Goal: Task Accomplishment & Management: Complete application form

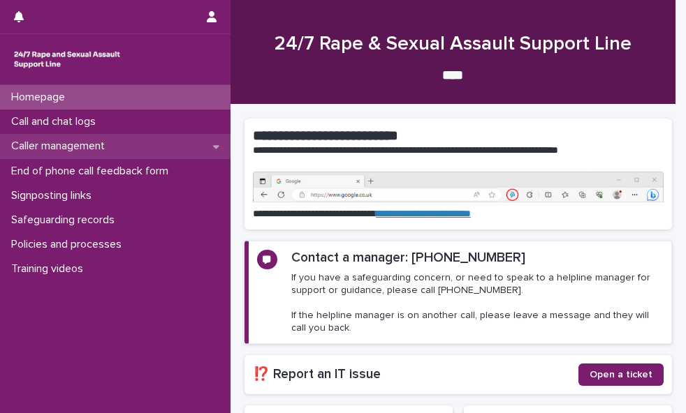
click at [161, 149] on div "Caller management" at bounding box center [115, 146] width 230 height 24
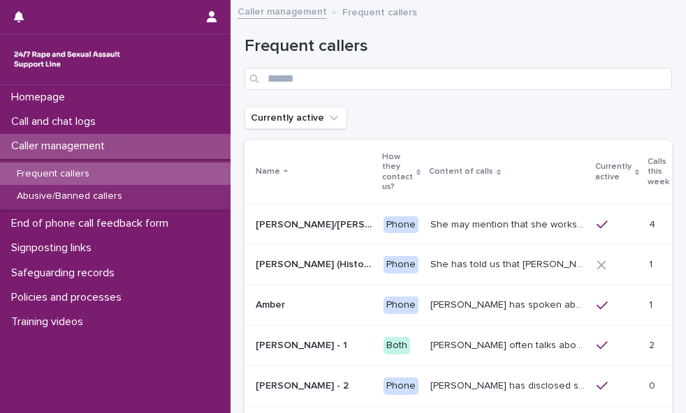
click at [647, 167] on div "Calls this week" at bounding box center [661, 172] width 29 height 36
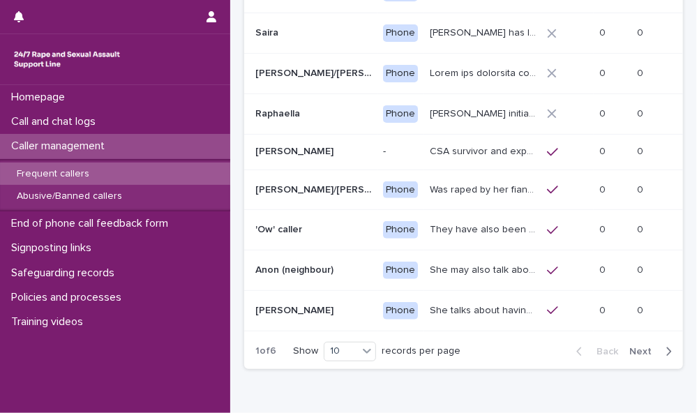
scroll to position [306, 0]
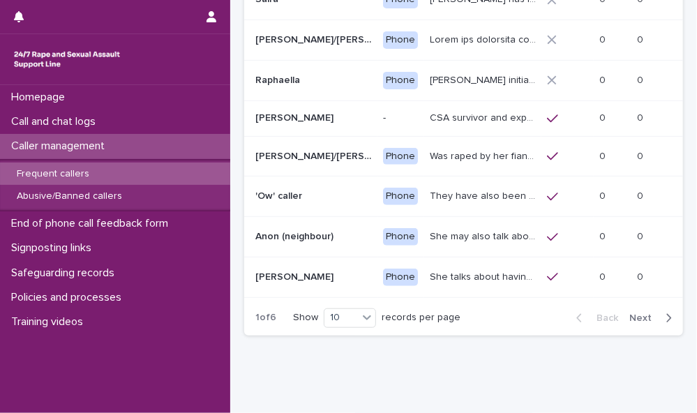
click at [635, 323] on span "Next" at bounding box center [645, 318] width 31 height 10
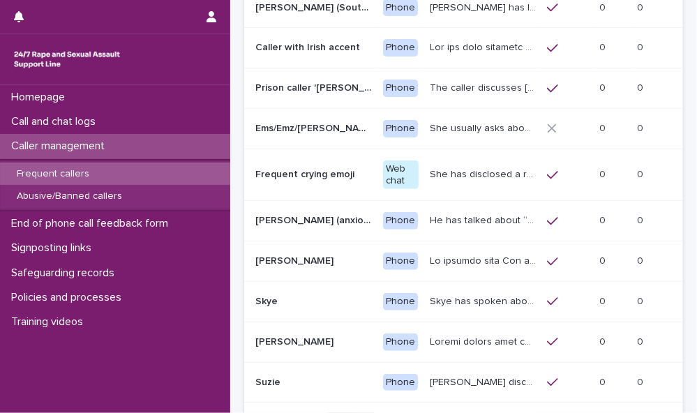
scroll to position [228, 0]
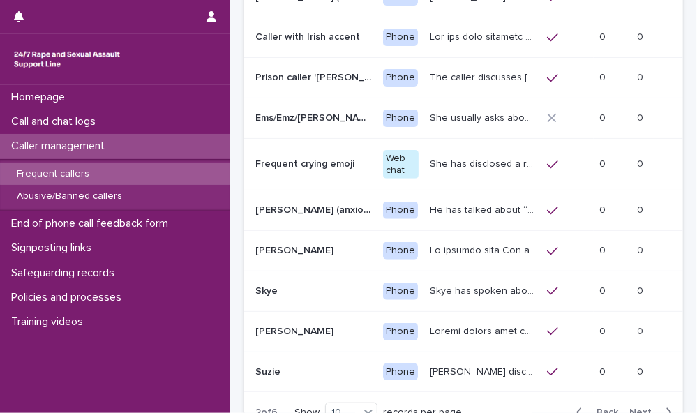
click at [634, 408] on span "Next" at bounding box center [645, 413] width 31 height 10
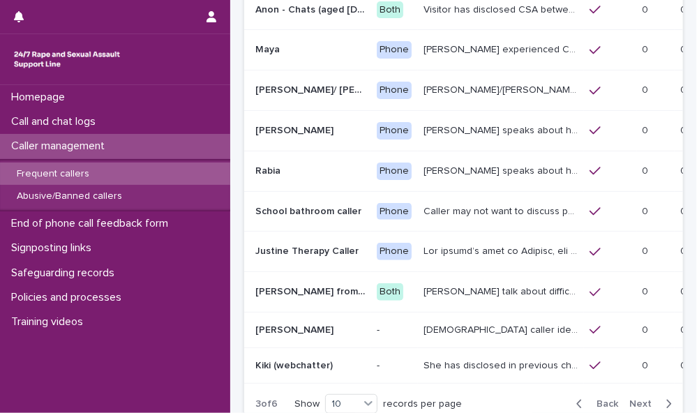
scroll to position [216, 0]
click at [630, 399] on span "Next" at bounding box center [645, 404] width 31 height 10
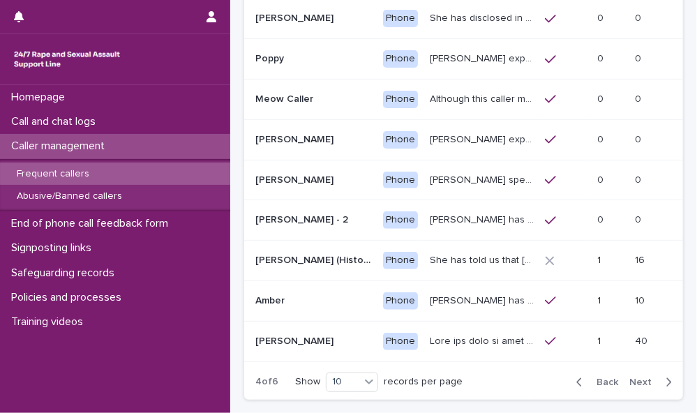
scroll to position [247, 0]
click at [630, 377] on span "Next" at bounding box center [645, 382] width 31 height 10
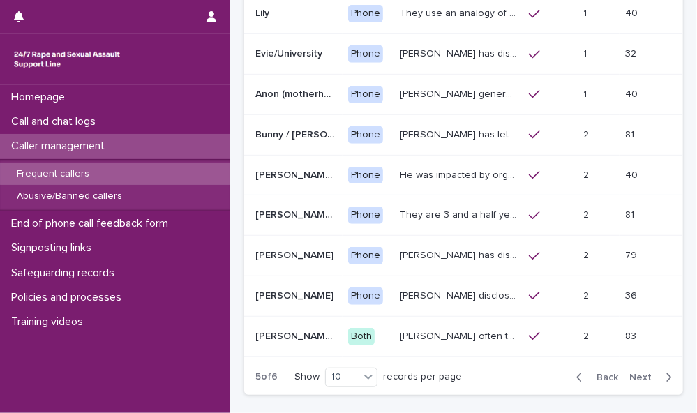
scroll to position [254, 0]
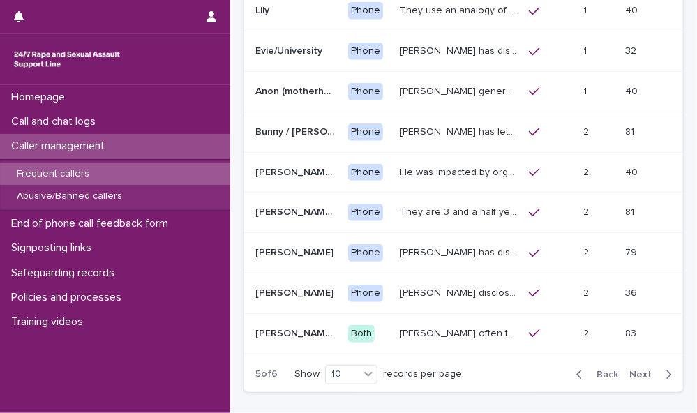
click at [634, 370] on span "Next" at bounding box center [645, 375] width 31 height 10
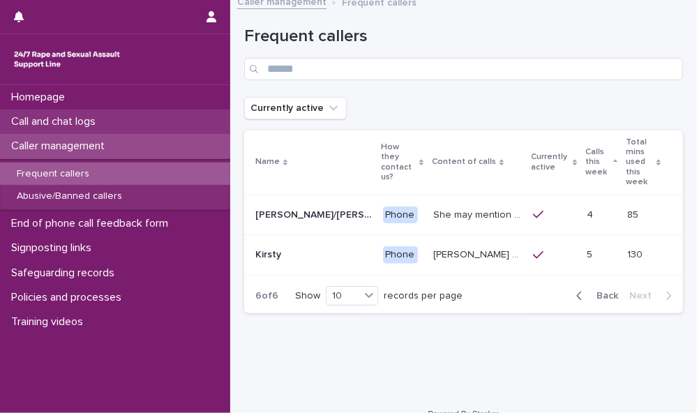
click at [96, 119] on p "Call and chat logs" at bounding box center [56, 121] width 101 height 13
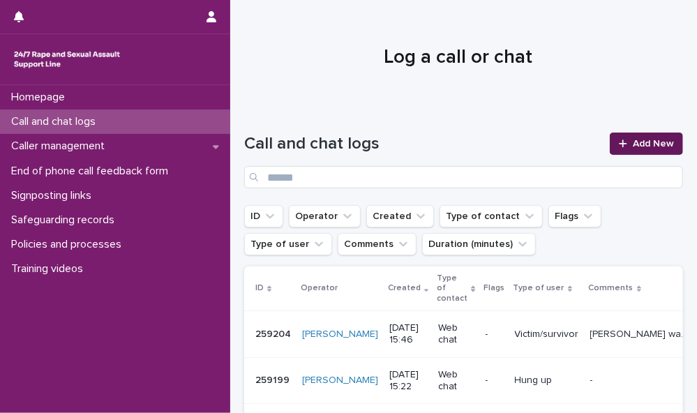
click at [633, 145] on span "Add New" at bounding box center [653, 144] width 41 height 10
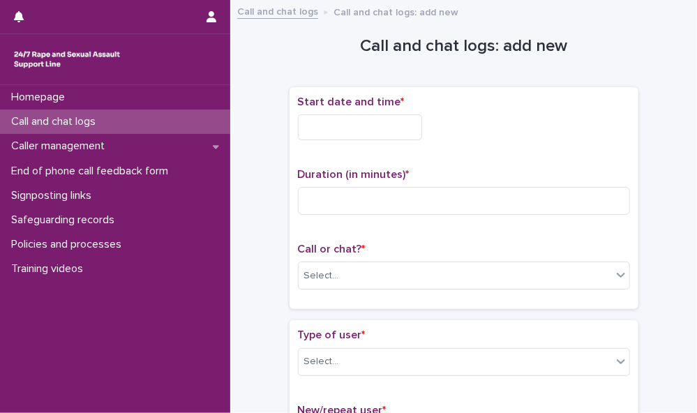
click at [402, 124] on input "text" at bounding box center [360, 127] width 124 height 26
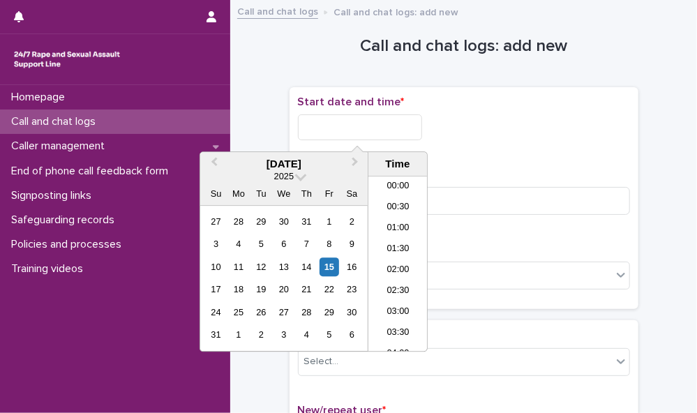
scroll to position [447, 0]
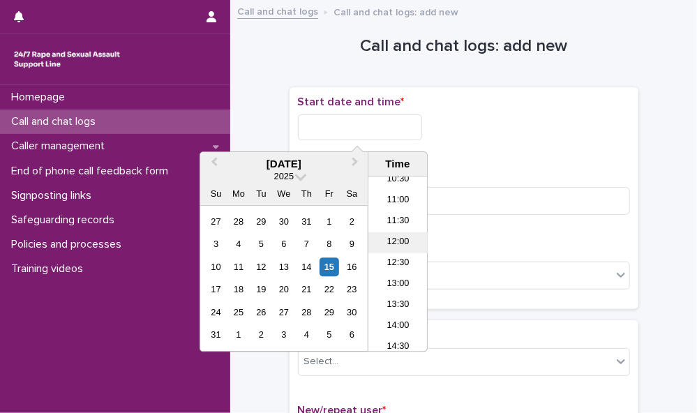
click at [406, 238] on li "12:00" at bounding box center [398, 242] width 59 height 21
type input "**********"
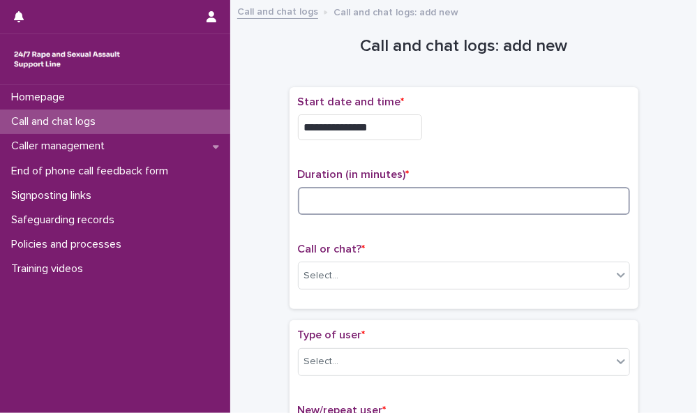
click at [348, 205] on input at bounding box center [464, 201] width 332 height 28
type input "**"
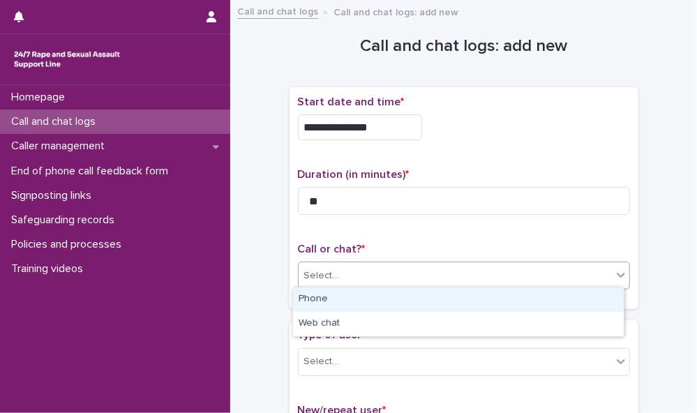
click at [348, 274] on div "Select..." at bounding box center [455, 276] width 313 height 23
click at [345, 298] on div "Phone" at bounding box center [458, 300] width 331 height 24
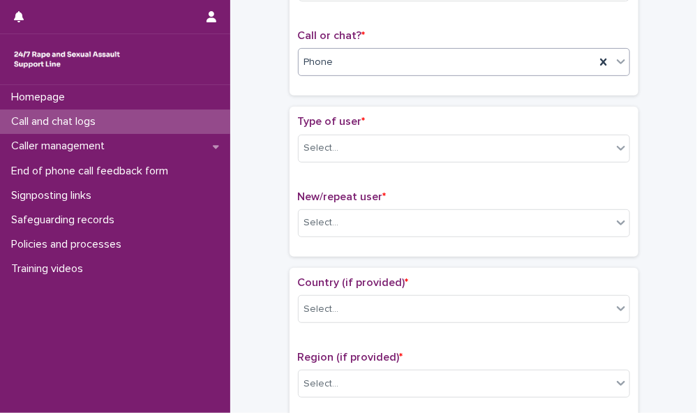
scroll to position [217, 0]
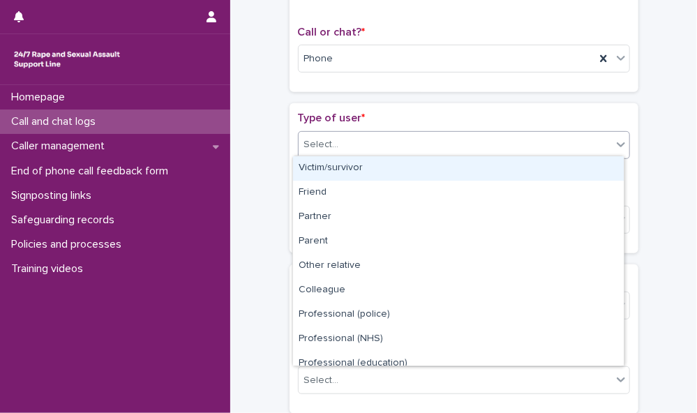
click at [550, 137] on div "Select..." at bounding box center [455, 144] width 313 height 23
click at [538, 165] on div "Victim/survivor" at bounding box center [458, 168] width 331 height 24
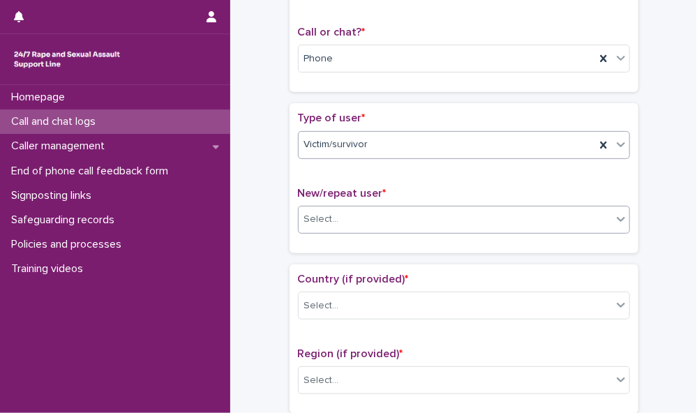
click at [531, 217] on div "Select..." at bounding box center [455, 219] width 313 height 23
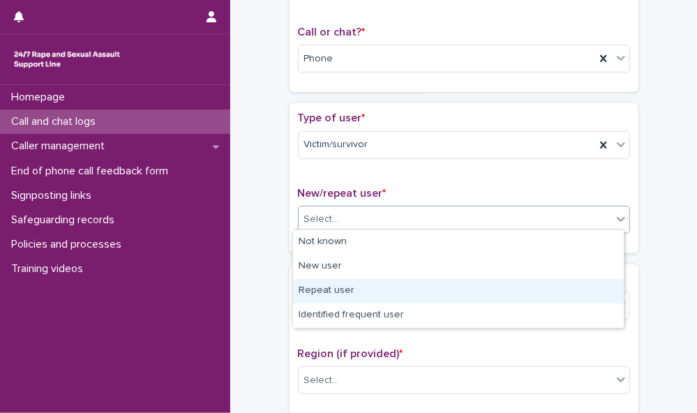
click at [524, 292] on div "Repeat user" at bounding box center [458, 291] width 331 height 24
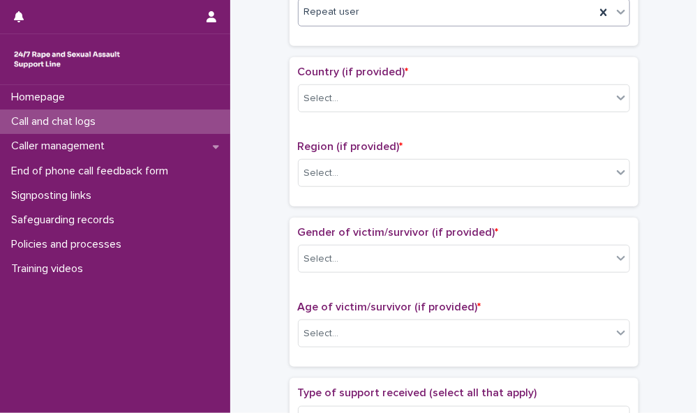
scroll to position [434, 0]
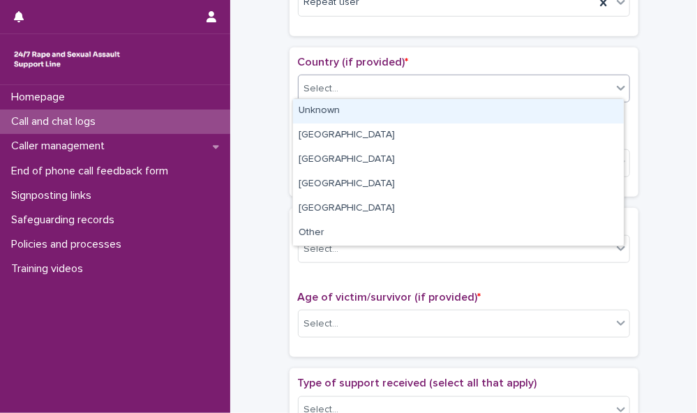
click at [561, 84] on div "Select..." at bounding box center [455, 88] width 313 height 23
click at [516, 108] on div "Unknown" at bounding box center [458, 111] width 331 height 24
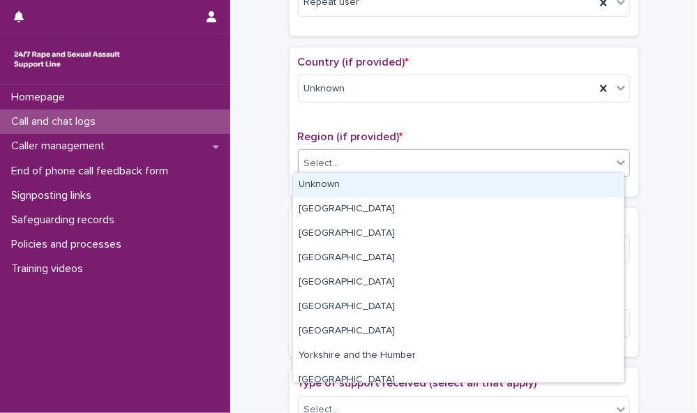
click at [522, 160] on div "Select..." at bounding box center [455, 163] width 313 height 23
click at [518, 188] on div "Unknown" at bounding box center [458, 185] width 331 height 24
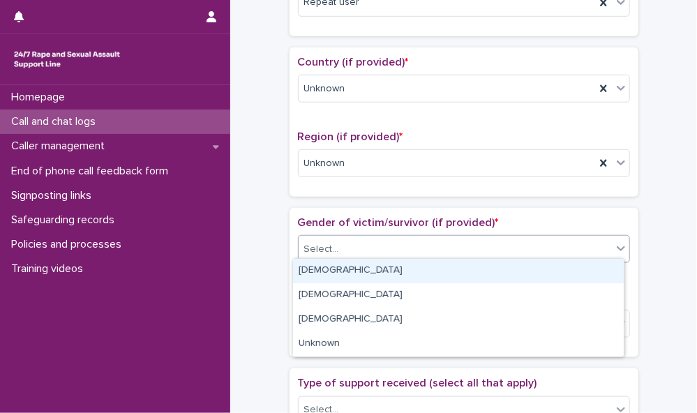
click at [485, 241] on div "Select..." at bounding box center [455, 249] width 313 height 23
click at [478, 271] on div "[DEMOGRAPHIC_DATA]" at bounding box center [458, 271] width 331 height 24
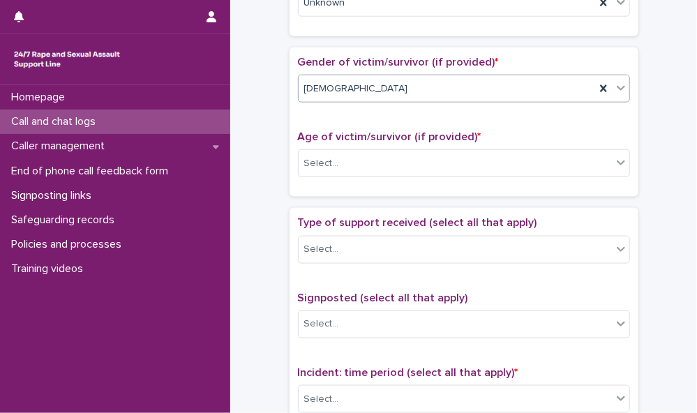
scroll to position [597, 0]
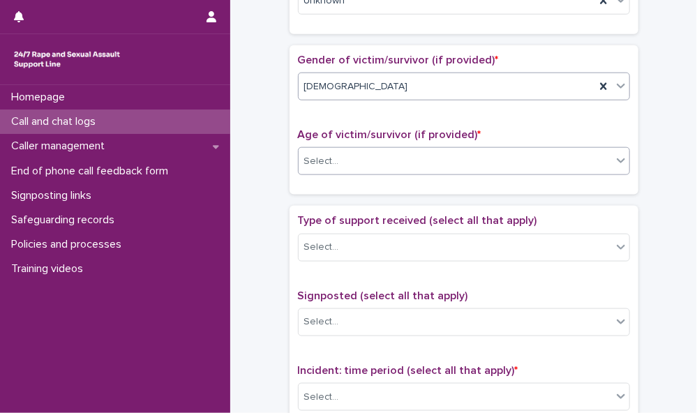
click at [572, 154] on div "Select..." at bounding box center [455, 161] width 313 height 23
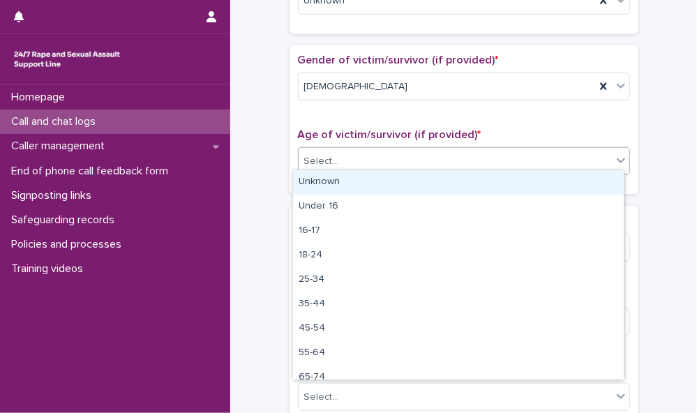
click at [559, 185] on div "Unknown" at bounding box center [458, 182] width 331 height 24
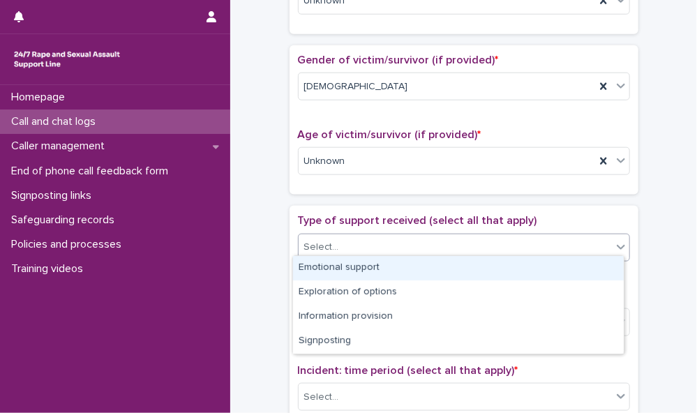
click at [563, 244] on div "Select..." at bounding box center [455, 247] width 313 height 23
click at [561, 265] on div "Emotional support" at bounding box center [458, 268] width 331 height 24
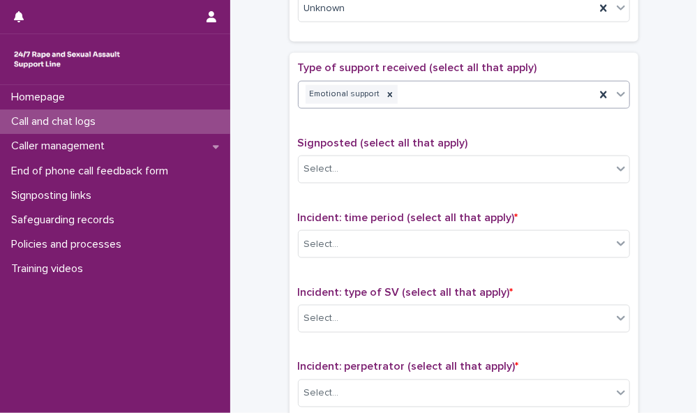
scroll to position [755, 0]
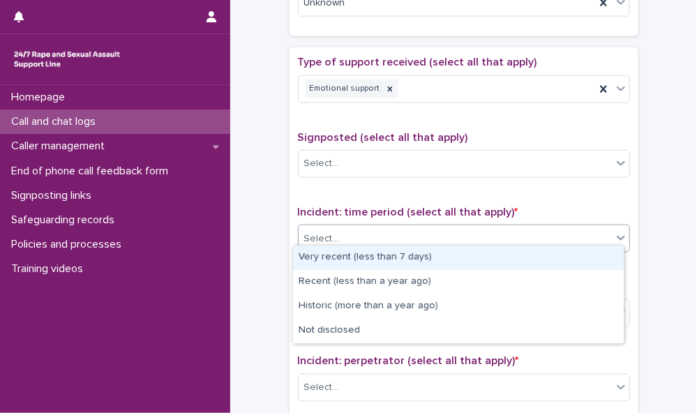
click at [614, 234] on icon at bounding box center [621, 238] width 14 height 14
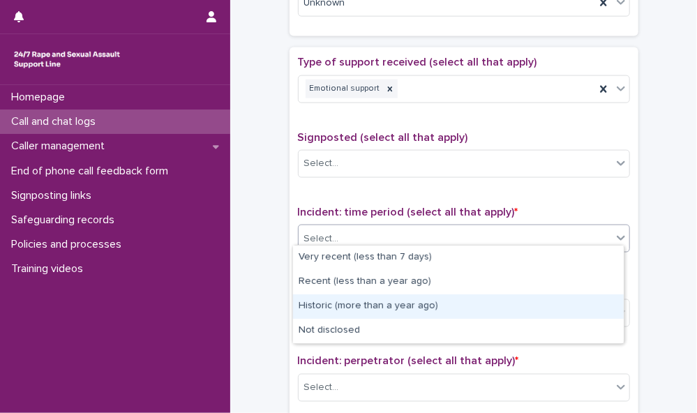
click at [593, 302] on div "Historic (more than a year ago)" at bounding box center [458, 307] width 331 height 24
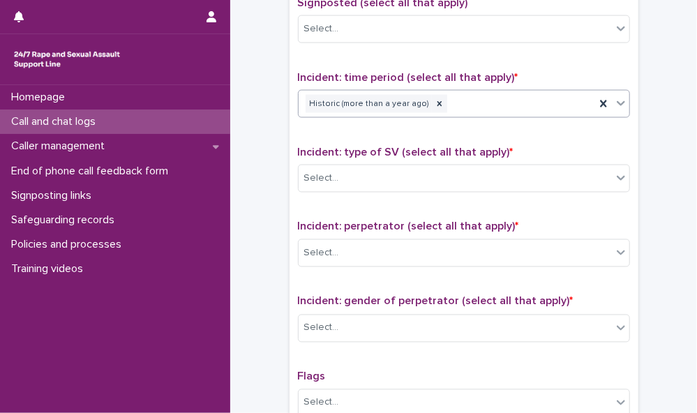
scroll to position [931, 0]
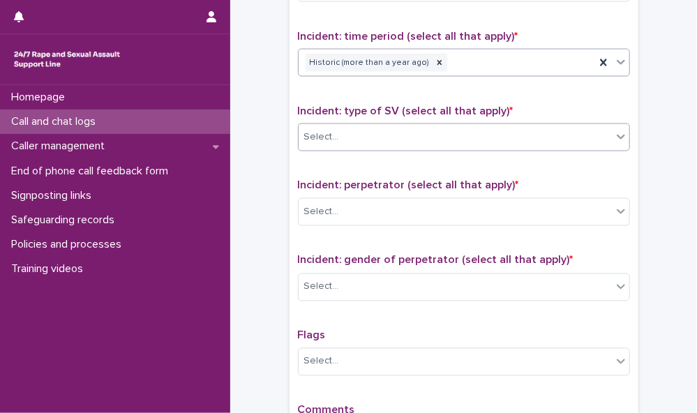
click at [545, 126] on div "Select..." at bounding box center [455, 137] width 313 height 23
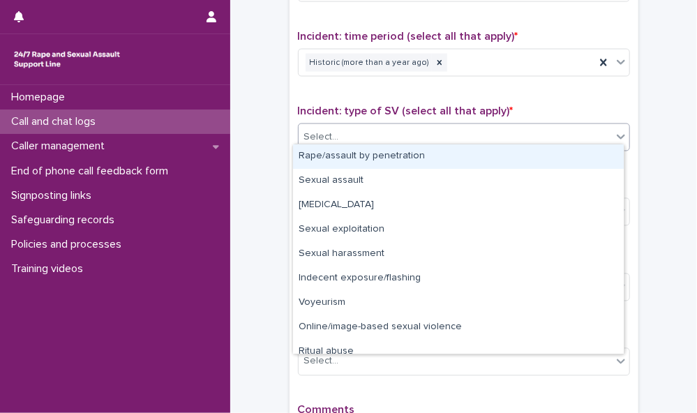
click at [535, 157] on div "Rape/assault by penetration" at bounding box center [458, 157] width 331 height 24
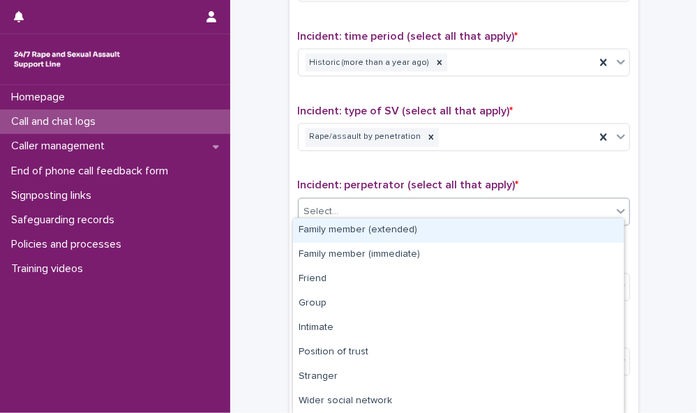
click at [522, 209] on div "Select..." at bounding box center [455, 212] width 313 height 23
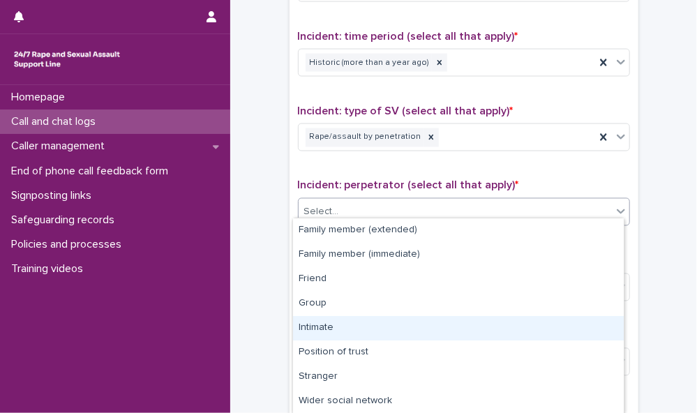
click at [511, 325] on div "Intimate" at bounding box center [458, 328] width 331 height 24
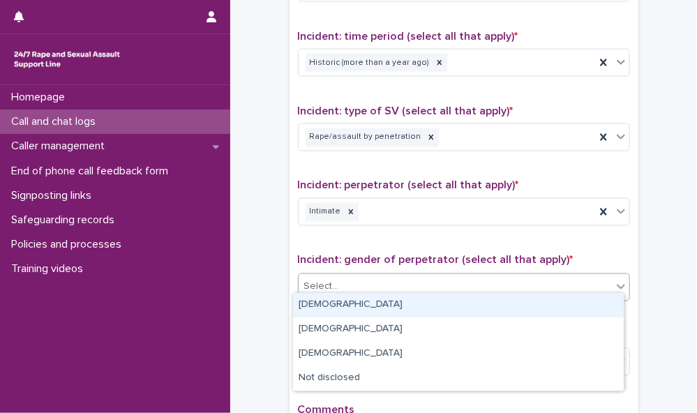
click at [522, 276] on div "Select..." at bounding box center [455, 287] width 313 height 23
click at [515, 300] on div "[DEMOGRAPHIC_DATA]" at bounding box center [458, 305] width 331 height 24
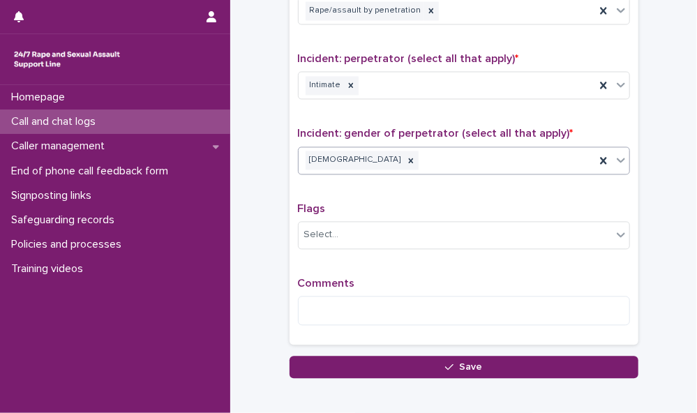
scroll to position [1124, 0]
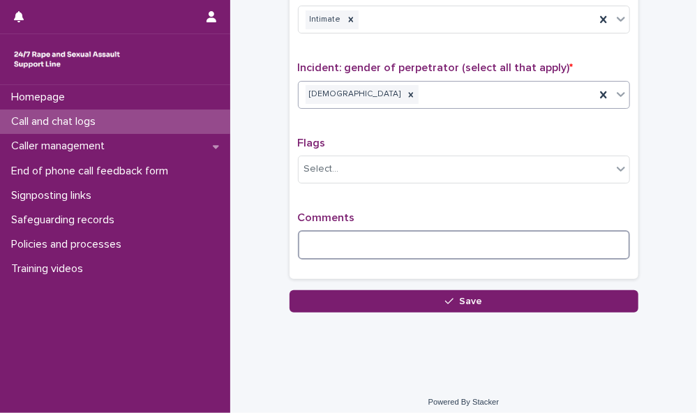
click at [330, 236] on textarea at bounding box center [464, 244] width 332 height 29
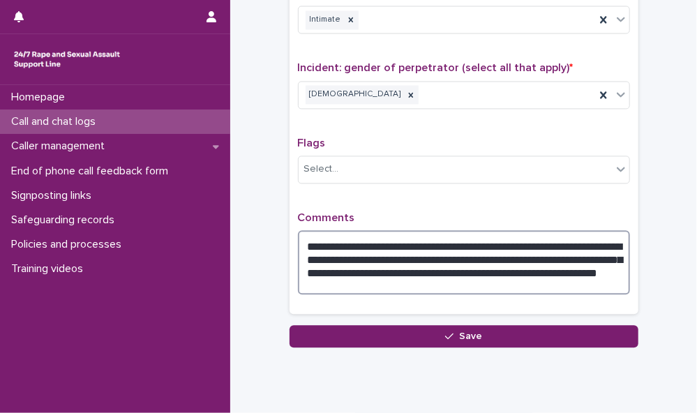
click at [528, 260] on textarea "**********" at bounding box center [464, 262] width 332 height 64
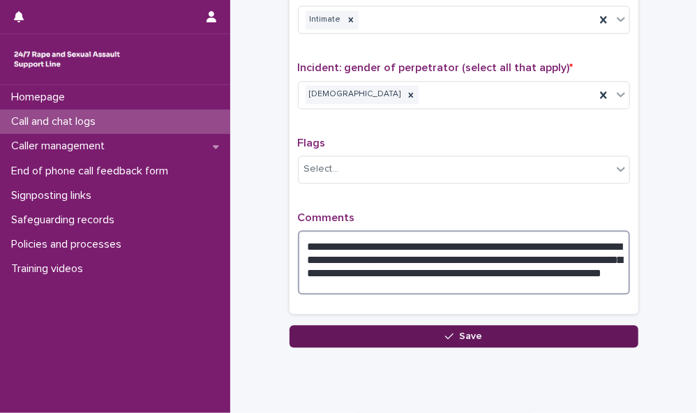
type textarea "**********"
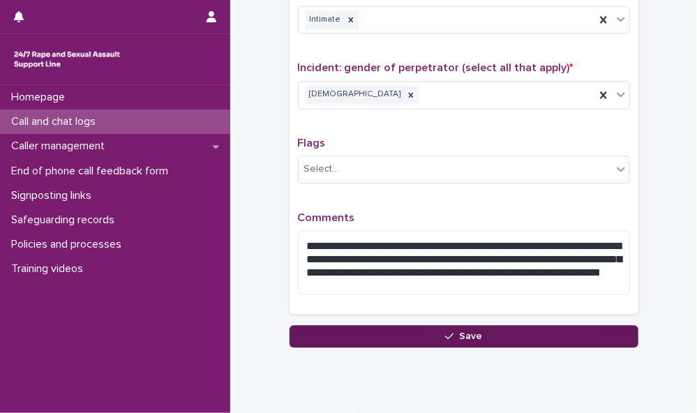
click at [460, 332] on span "Save" at bounding box center [470, 337] width 23 height 10
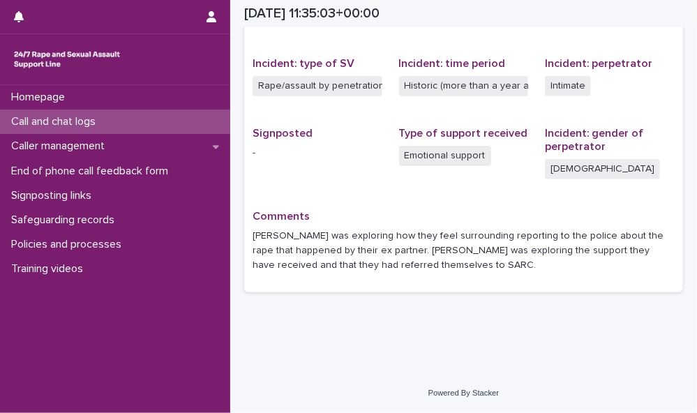
scroll to position [329, 0]
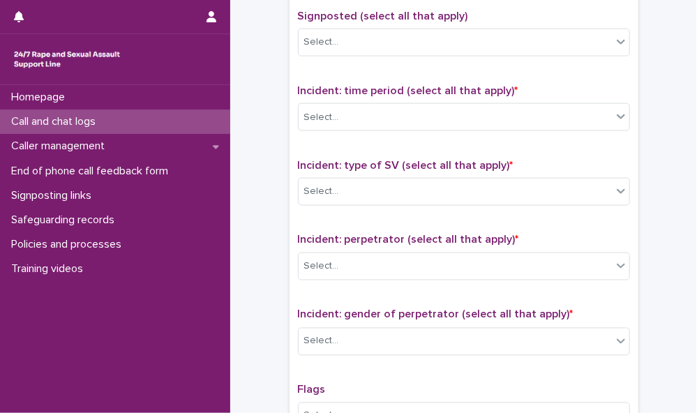
scroll to position [879, 0]
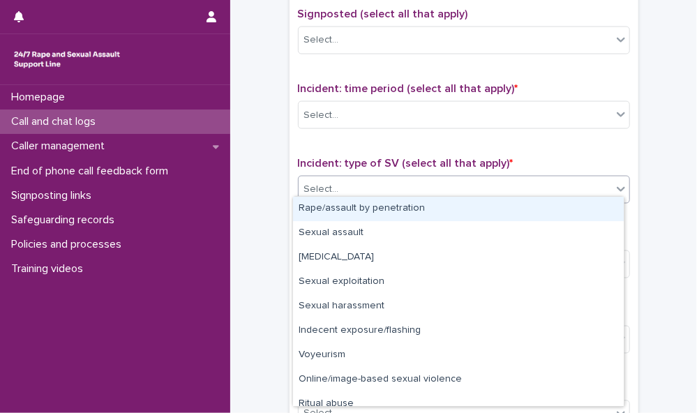
click at [545, 185] on div "Select..." at bounding box center [455, 190] width 313 height 23
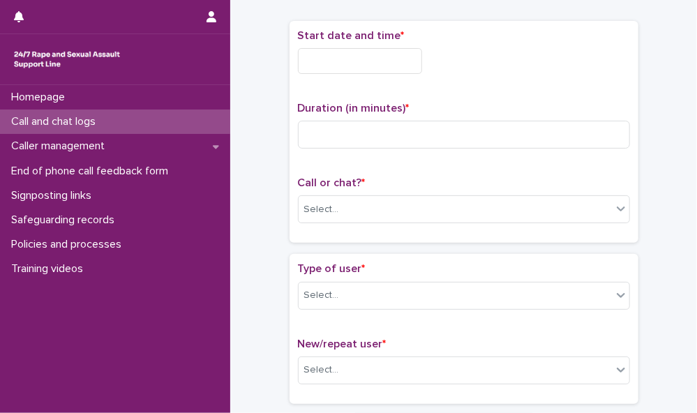
scroll to position [0, 0]
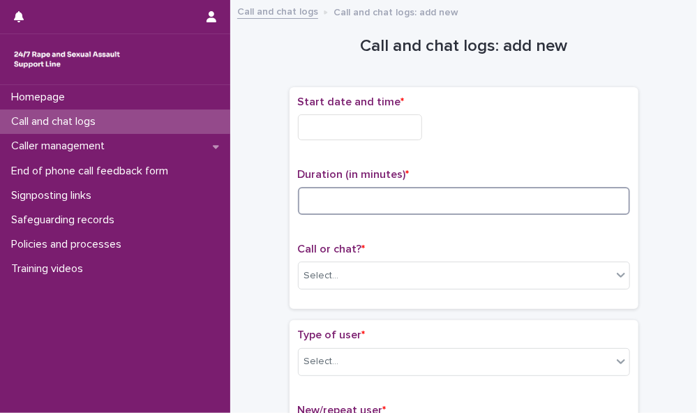
click at [301, 197] on input at bounding box center [464, 201] width 332 height 28
type input "**"
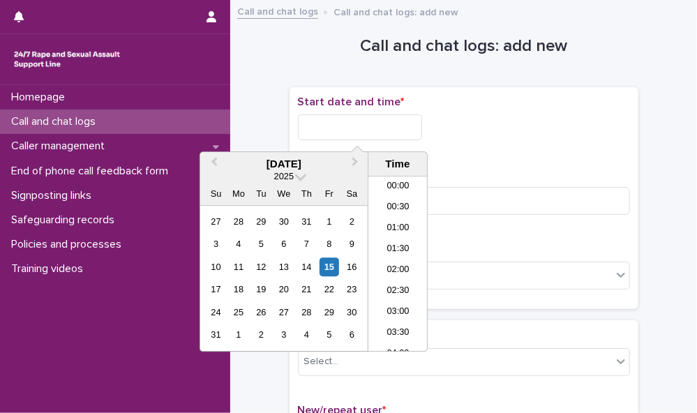
click at [353, 119] on input "text" at bounding box center [360, 127] width 124 height 26
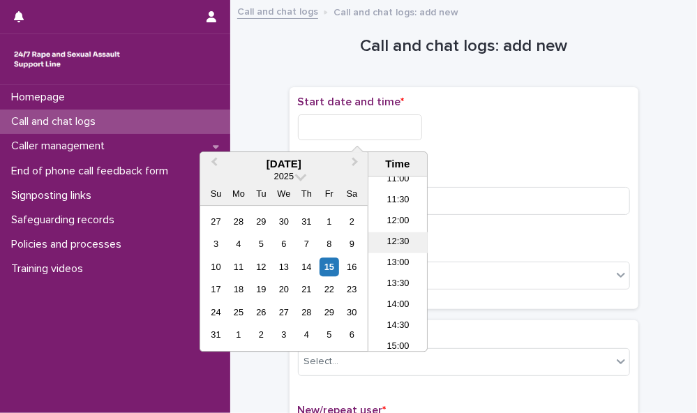
click at [403, 242] on li "12:30" at bounding box center [398, 242] width 59 height 21
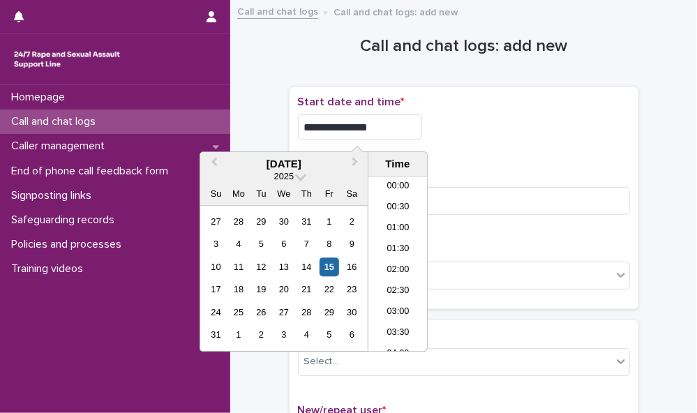
click at [384, 129] on input "**********" at bounding box center [360, 127] width 124 height 26
type input "**********"
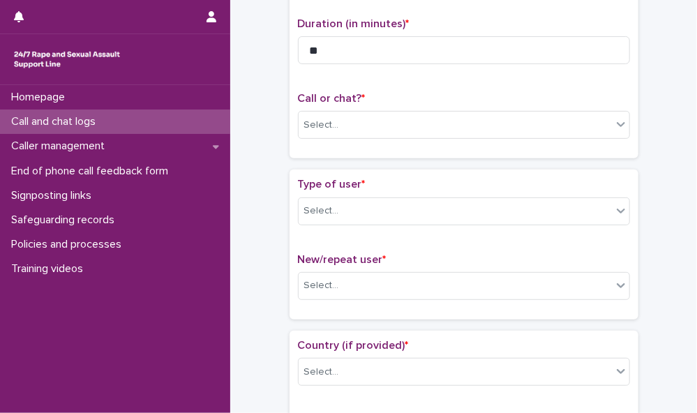
scroll to position [153, 0]
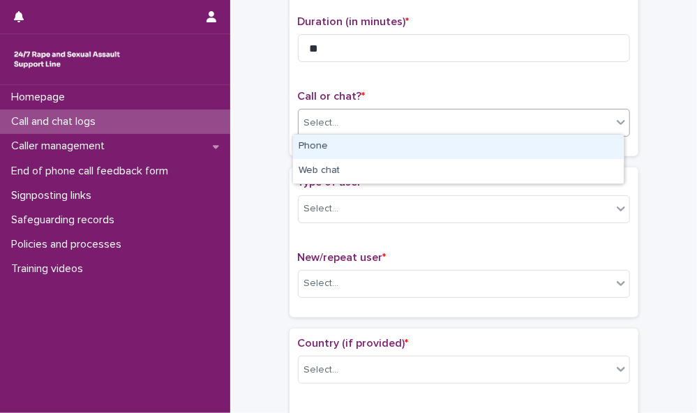
click at [563, 121] on div "Select..." at bounding box center [455, 123] width 313 height 23
click at [557, 140] on div "Phone" at bounding box center [458, 147] width 331 height 24
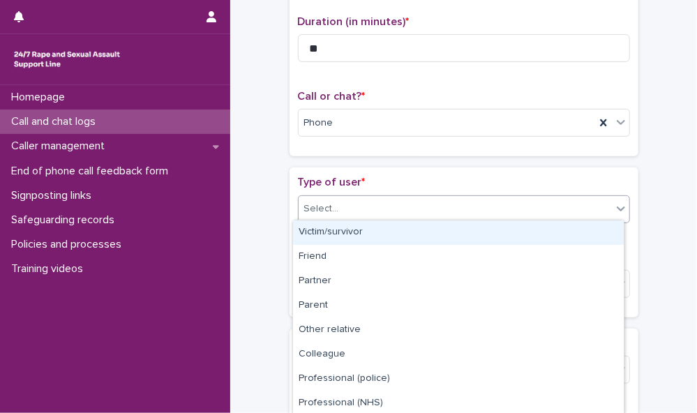
click at [560, 198] on div "Select..." at bounding box center [455, 209] width 313 height 23
click at [561, 235] on div "Victim/survivor" at bounding box center [458, 233] width 331 height 24
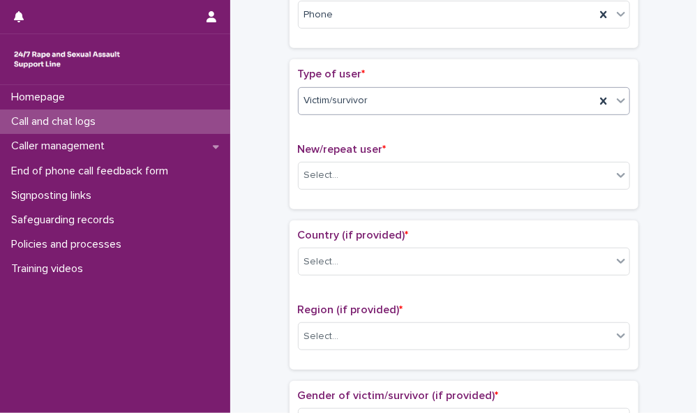
scroll to position [325, 0]
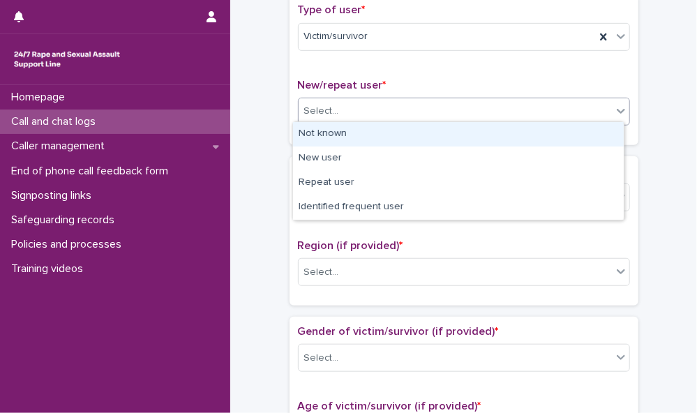
click at [574, 108] on div "Select..." at bounding box center [455, 111] width 313 height 23
click at [556, 139] on div "Not known" at bounding box center [458, 134] width 331 height 24
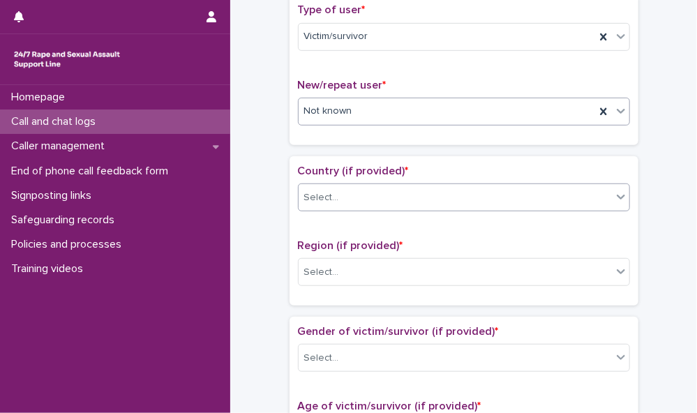
click at [547, 188] on div "Select..." at bounding box center [455, 197] width 313 height 23
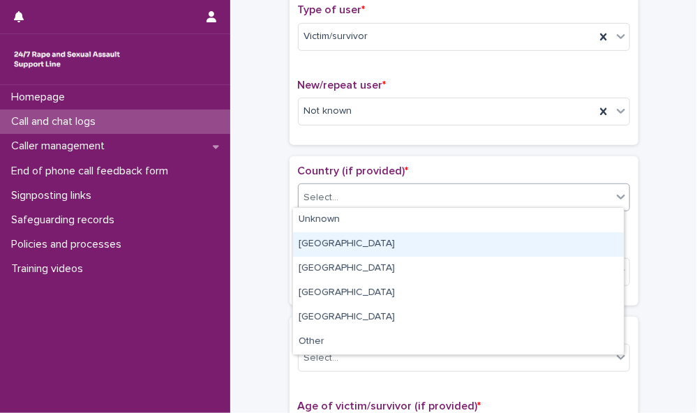
click at [536, 235] on div "[GEOGRAPHIC_DATA]" at bounding box center [458, 244] width 331 height 24
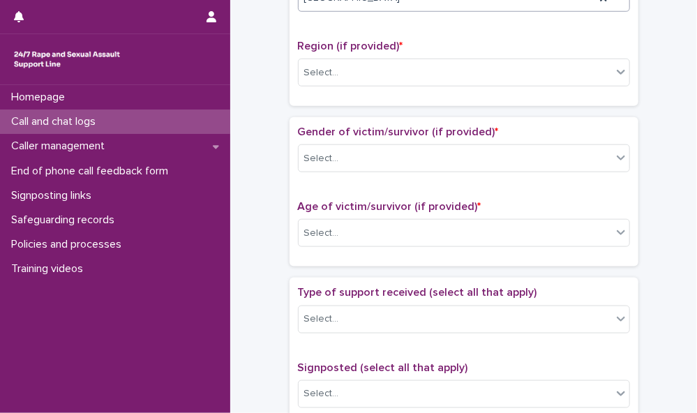
scroll to position [527, 0]
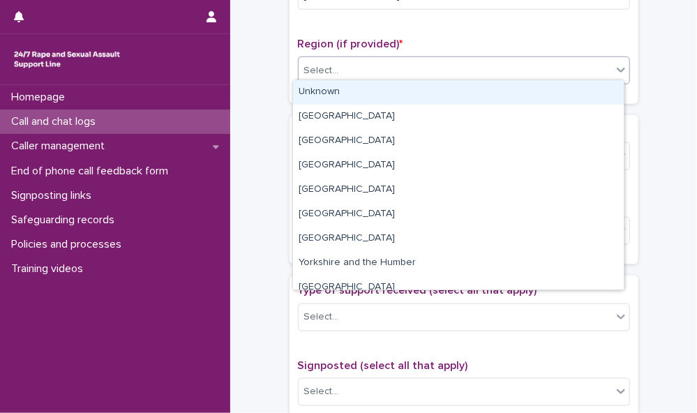
click at [601, 71] on div "Select..." at bounding box center [455, 70] width 313 height 23
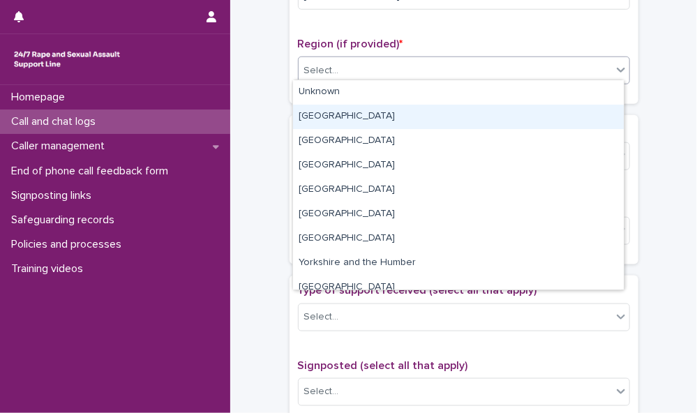
click at [592, 111] on div "[GEOGRAPHIC_DATA]" at bounding box center [458, 117] width 331 height 24
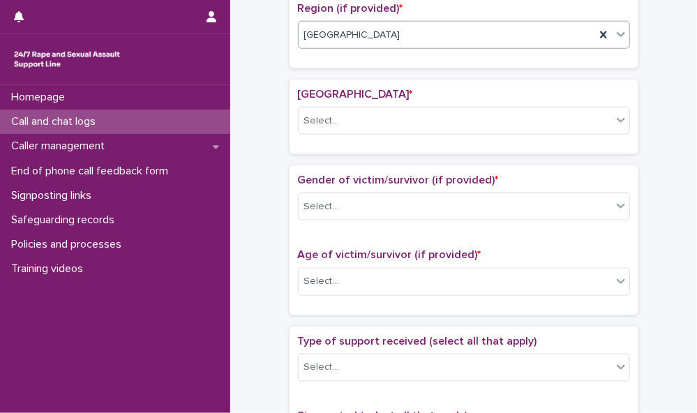
scroll to position [570, 0]
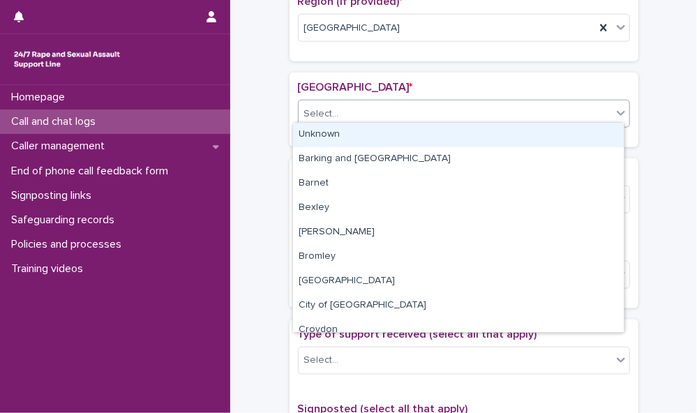
click at [594, 103] on div "Select..." at bounding box center [455, 114] width 313 height 23
click at [584, 131] on div "Unknown" at bounding box center [458, 135] width 331 height 24
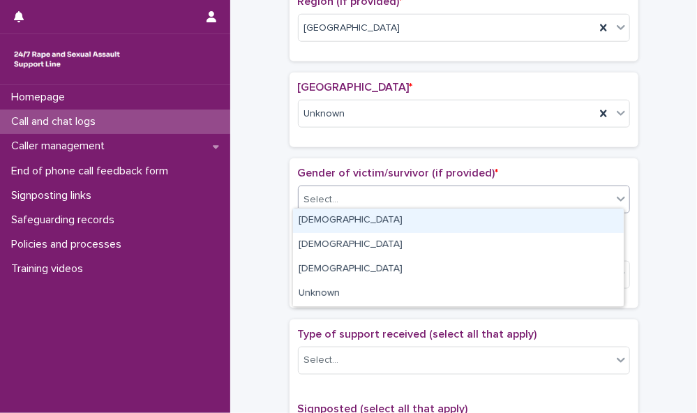
click at [571, 196] on div "Select..." at bounding box center [455, 199] width 313 height 23
click at [568, 215] on div "[DEMOGRAPHIC_DATA]" at bounding box center [458, 221] width 331 height 24
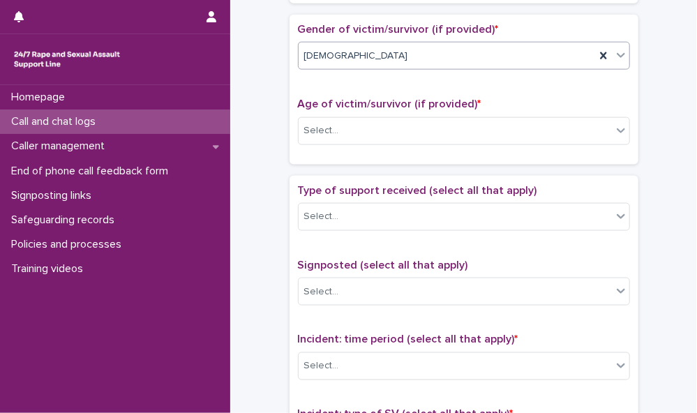
scroll to position [740, 0]
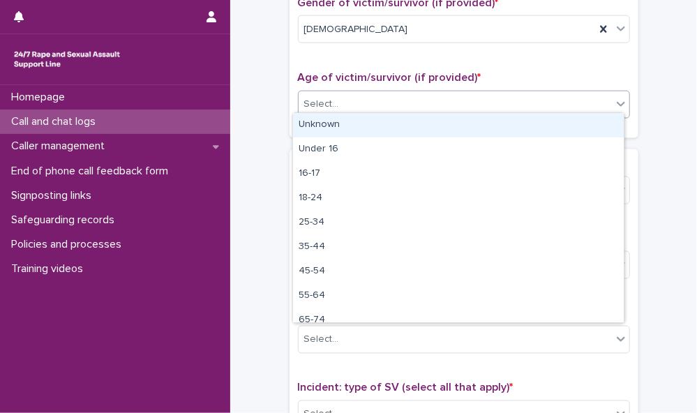
click at [598, 93] on div "Select..." at bounding box center [455, 104] width 313 height 23
click at [589, 121] on div "Unknown" at bounding box center [458, 125] width 331 height 24
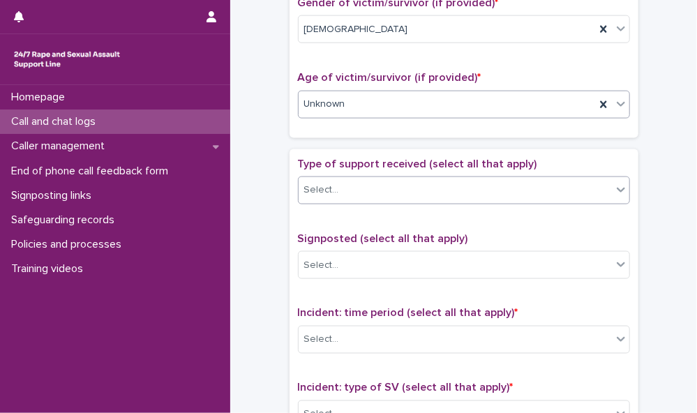
click at [579, 179] on div "Select..." at bounding box center [455, 190] width 313 height 23
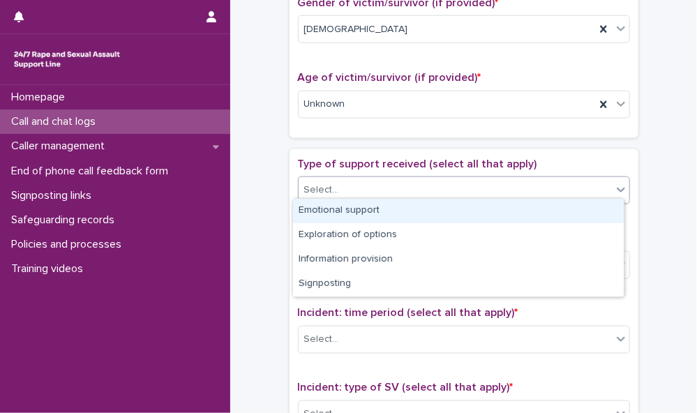
click at [574, 209] on div "Emotional support" at bounding box center [458, 211] width 331 height 24
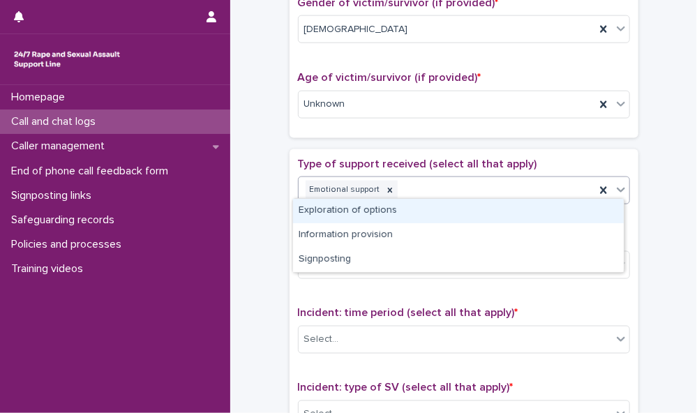
click at [613, 194] on div at bounding box center [621, 189] width 17 height 25
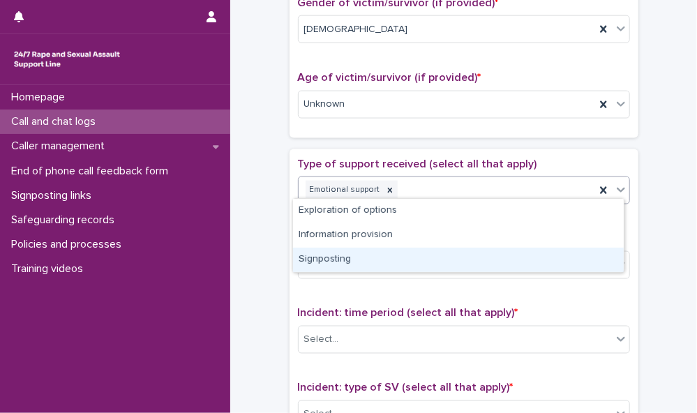
click at [583, 260] on div "Signposting" at bounding box center [458, 260] width 331 height 24
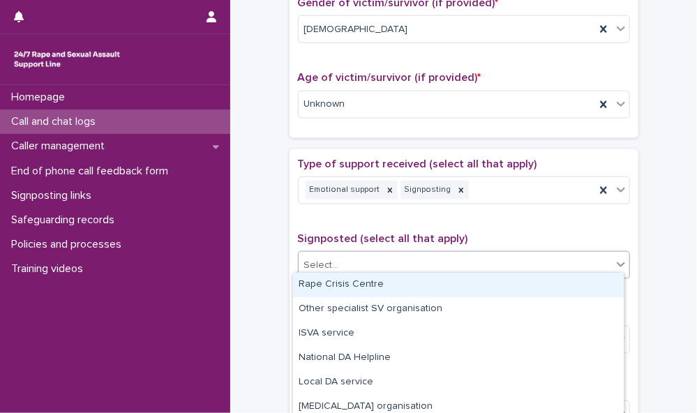
click at [583, 254] on div "Select..." at bounding box center [455, 265] width 313 height 23
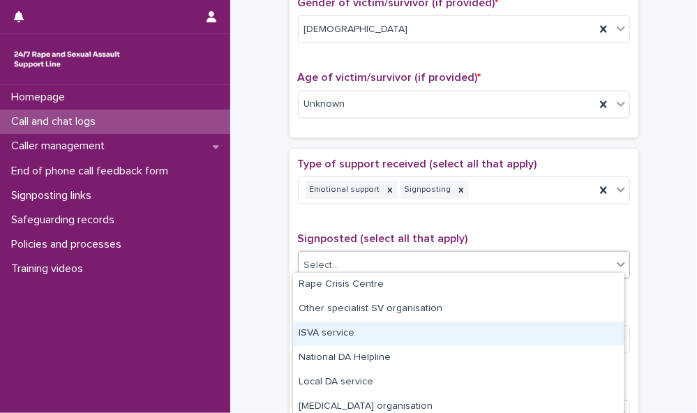
click at [589, 335] on div "ISVA service" at bounding box center [458, 334] width 331 height 24
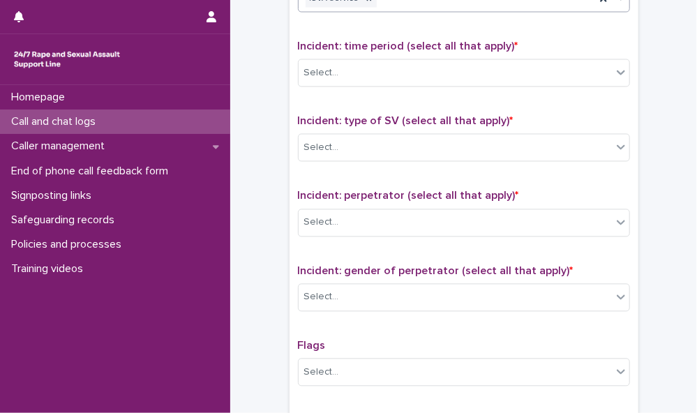
scroll to position [1010, 0]
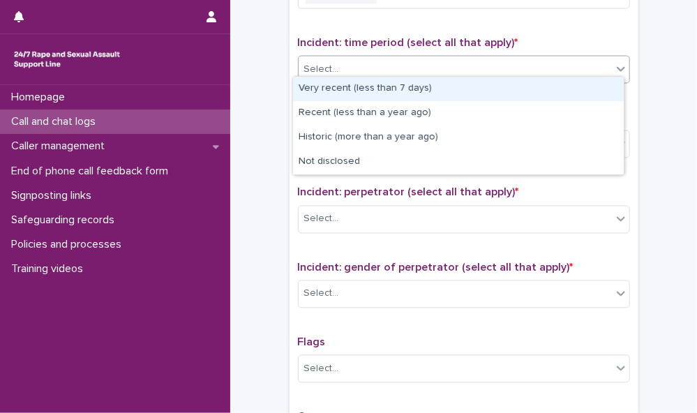
click at [523, 61] on div "Select..." at bounding box center [455, 70] width 313 height 23
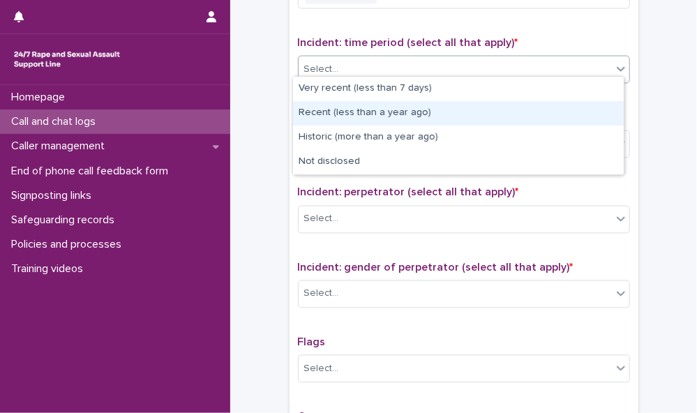
click at [515, 121] on div "Recent (less than a year ago)" at bounding box center [458, 113] width 331 height 24
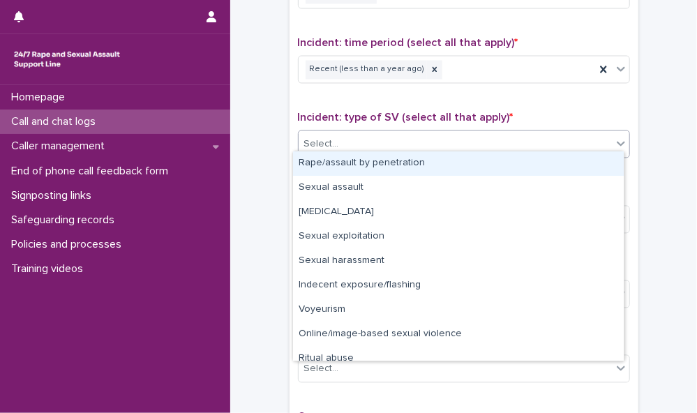
click at [515, 139] on div "Select..." at bounding box center [455, 144] width 313 height 23
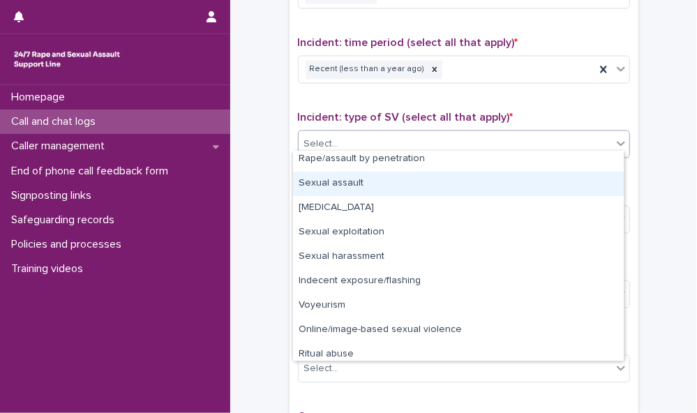
scroll to position [0, 0]
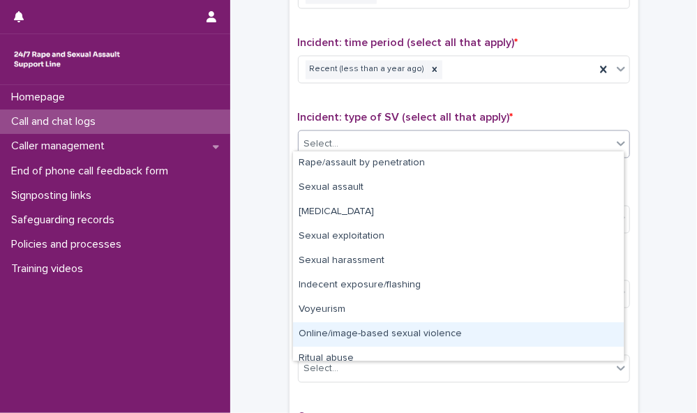
click at [535, 329] on div "Online/image-based sexual violence" at bounding box center [458, 335] width 331 height 24
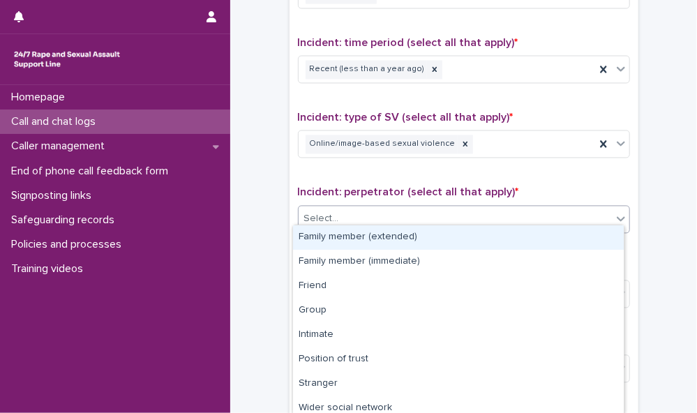
click at [565, 208] on div "Select..." at bounding box center [455, 219] width 313 height 23
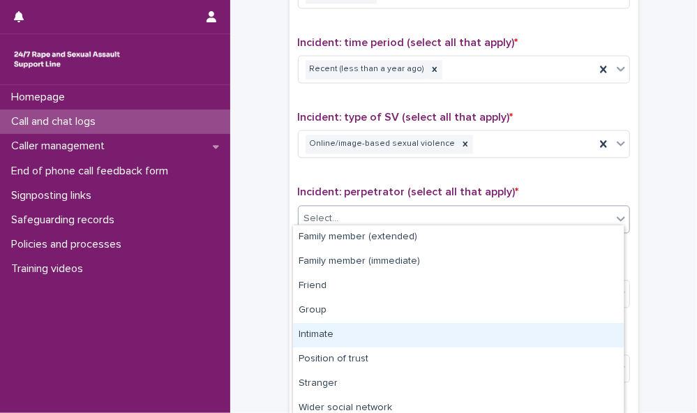
click at [533, 327] on div "Intimate" at bounding box center [458, 335] width 331 height 24
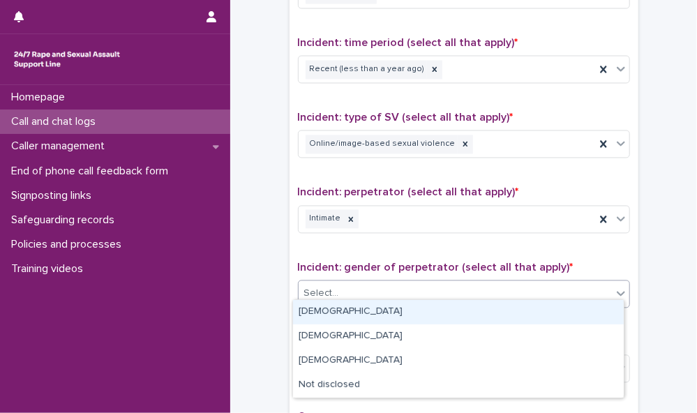
click at [549, 285] on div "Select..." at bounding box center [455, 294] width 313 height 23
click at [542, 310] on div "[DEMOGRAPHIC_DATA]" at bounding box center [458, 312] width 331 height 24
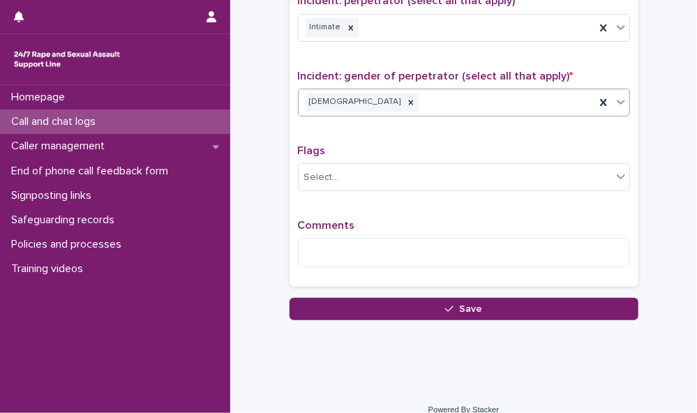
scroll to position [1210, 0]
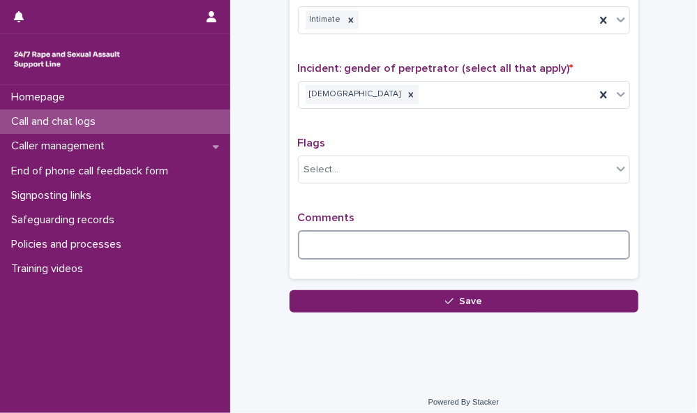
click at [394, 239] on textarea at bounding box center [464, 244] width 332 height 29
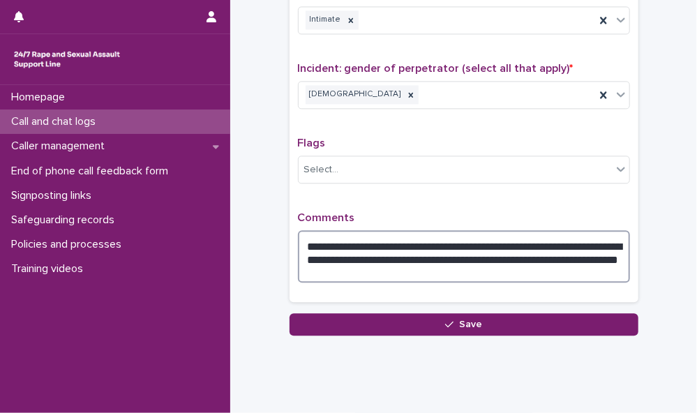
click at [343, 260] on textarea "**********" at bounding box center [464, 256] width 332 height 52
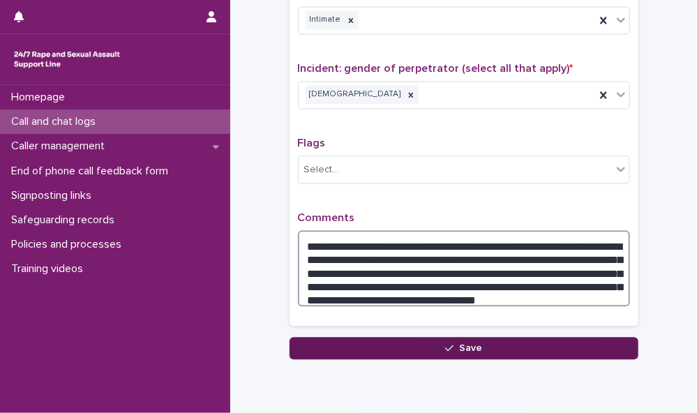
type textarea "**********"
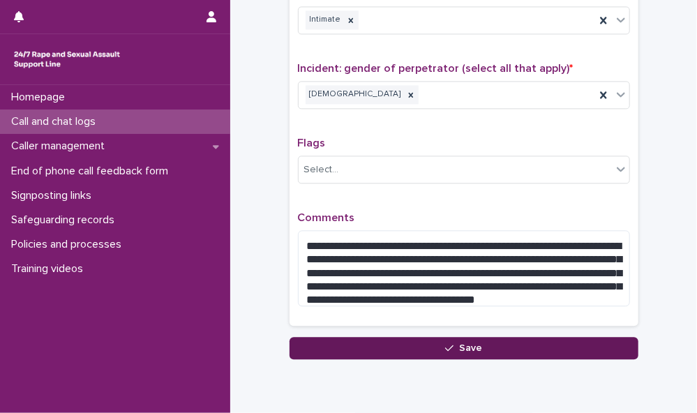
click at [381, 343] on button "Save" at bounding box center [464, 348] width 349 height 22
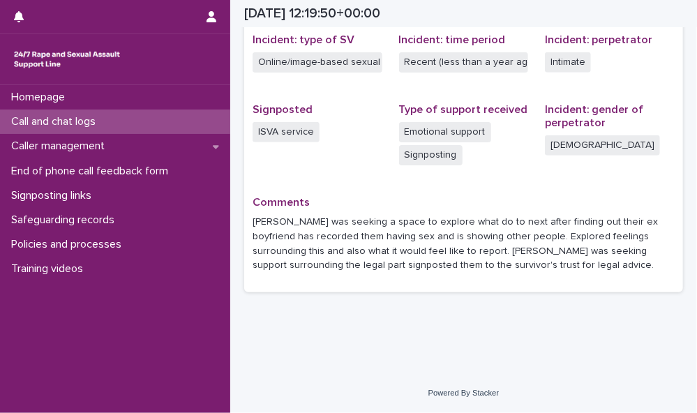
scroll to position [353, 0]
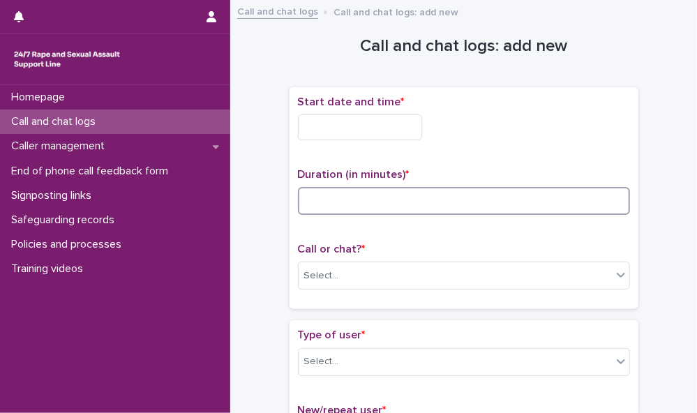
click at [371, 193] on input at bounding box center [464, 201] width 332 height 28
type input "**"
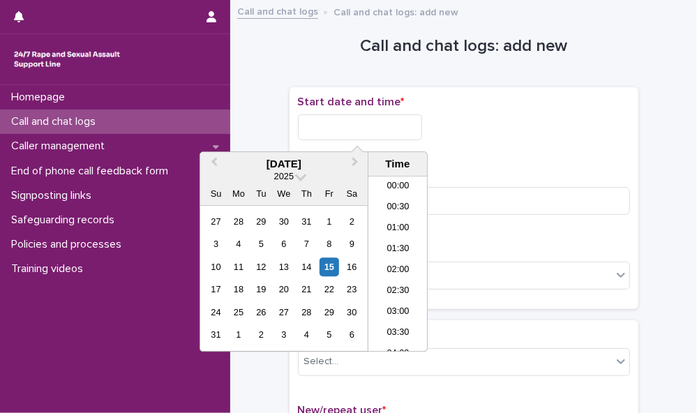
click at [377, 124] on input "text" at bounding box center [360, 127] width 124 height 26
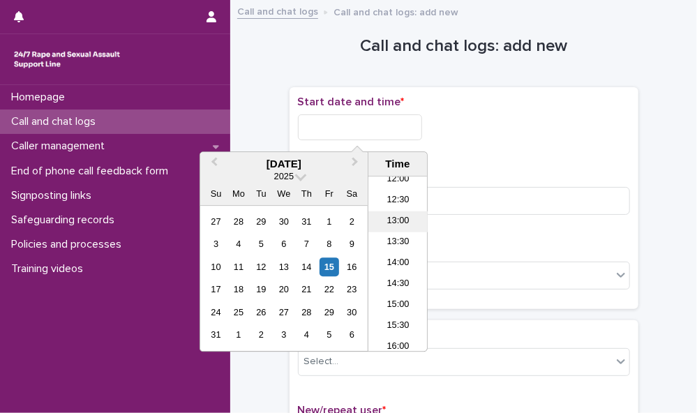
click at [413, 219] on li "13:00" at bounding box center [398, 222] width 59 height 21
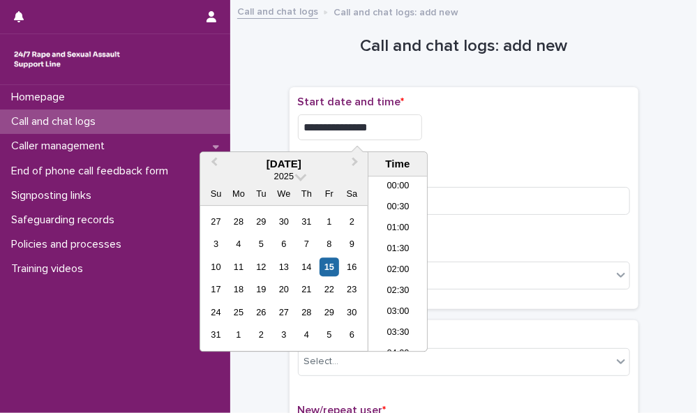
click at [387, 128] on input "**********" at bounding box center [360, 127] width 124 height 26
type input "**********"
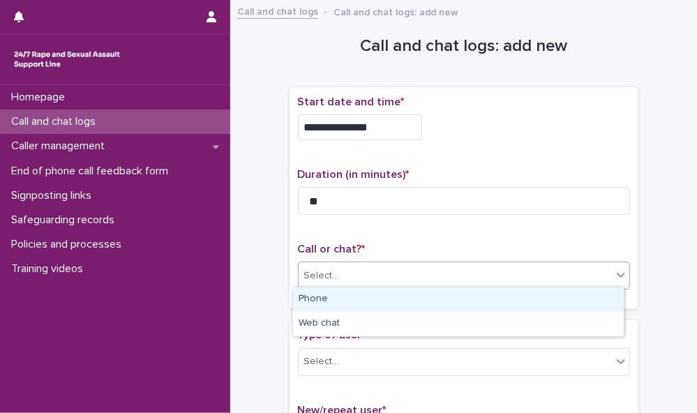
click at [520, 273] on div "Select..." at bounding box center [455, 276] width 313 height 23
click at [514, 300] on div "Phone" at bounding box center [458, 300] width 331 height 24
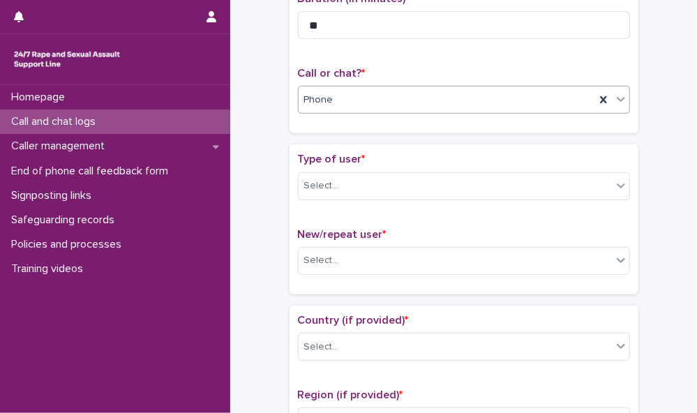
scroll to position [198, 0]
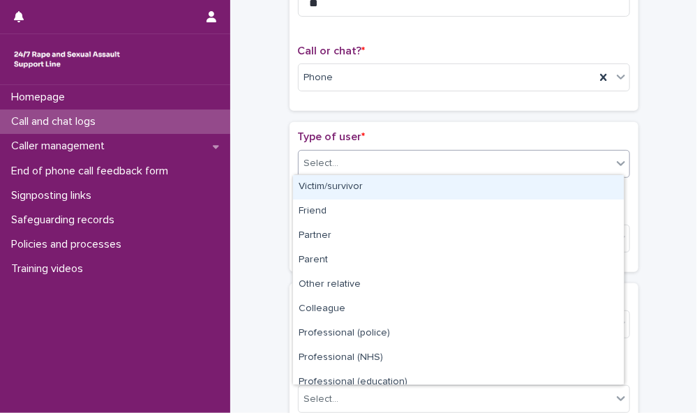
click at [593, 161] on div "Select..." at bounding box center [455, 163] width 313 height 23
click at [584, 189] on div "Victim/survivor" at bounding box center [458, 187] width 331 height 24
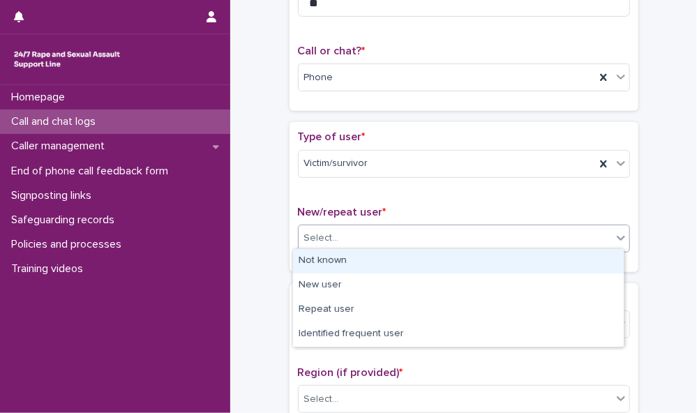
click at [565, 232] on div "Select..." at bounding box center [455, 238] width 313 height 23
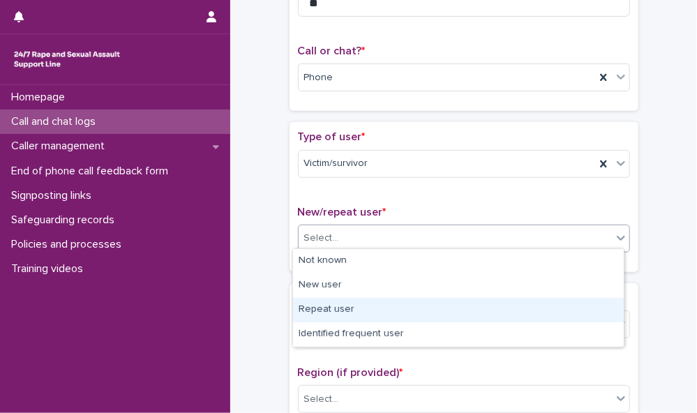
click at [559, 312] on div "Repeat user" at bounding box center [458, 310] width 331 height 24
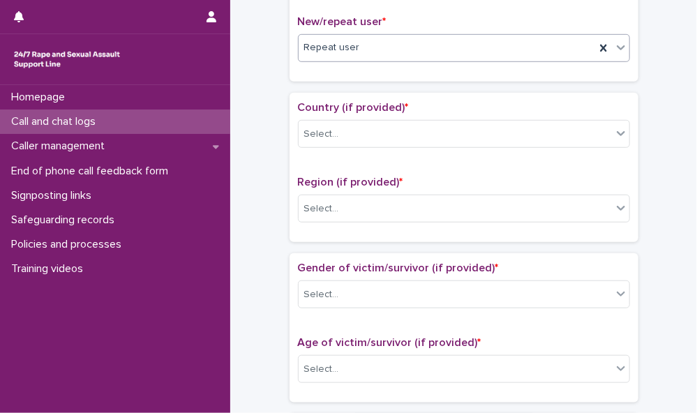
scroll to position [391, 0]
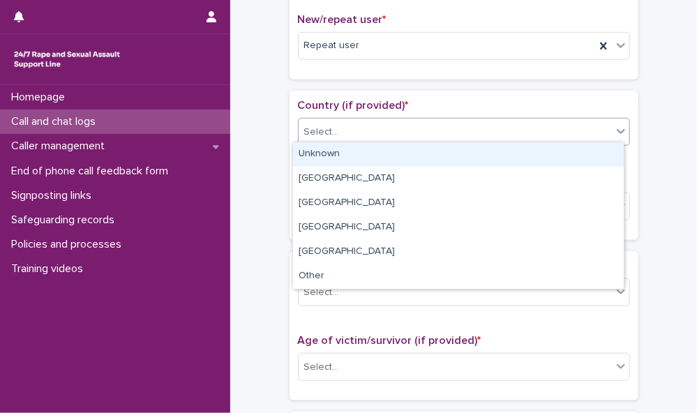
click at [589, 139] on div "Select..." at bounding box center [464, 132] width 332 height 28
click at [584, 156] on div "Unknown" at bounding box center [458, 154] width 331 height 24
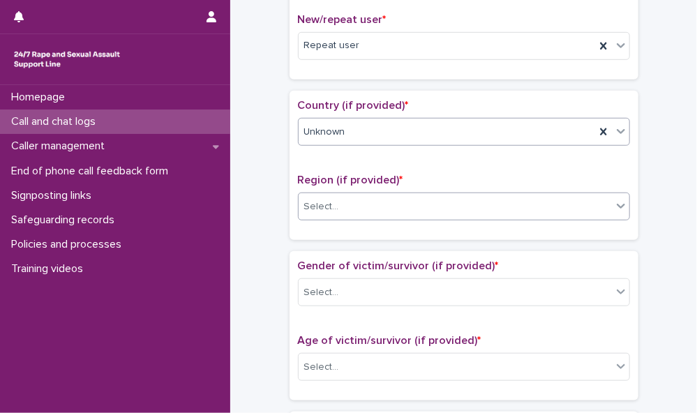
click at [585, 203] on div "Select..." at bounding box center [455, 206] width 313 height 23
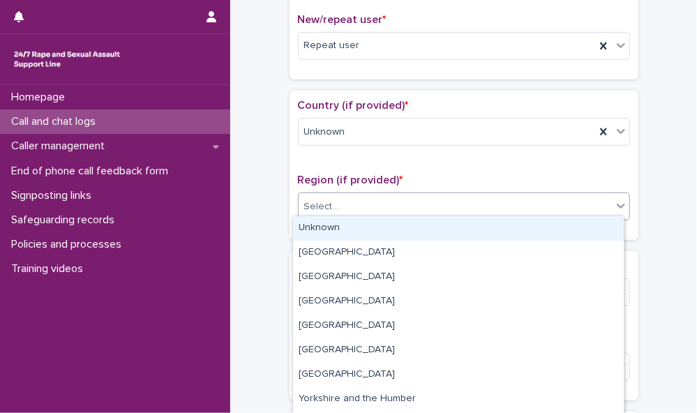
click at [582, 224] on div "Unknown" at bounding box center [458, 228] width 331 height 24
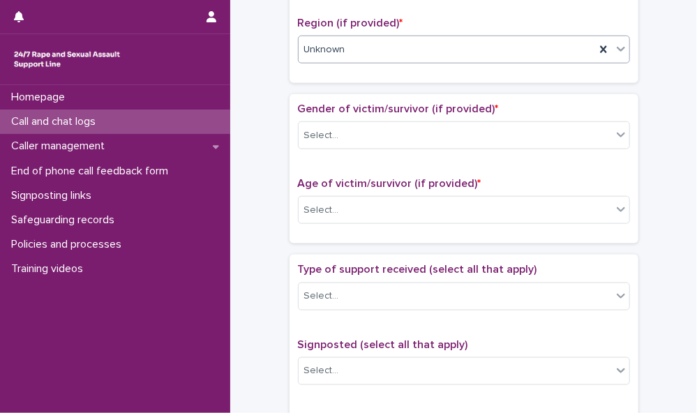
scroll to position [557, 0]
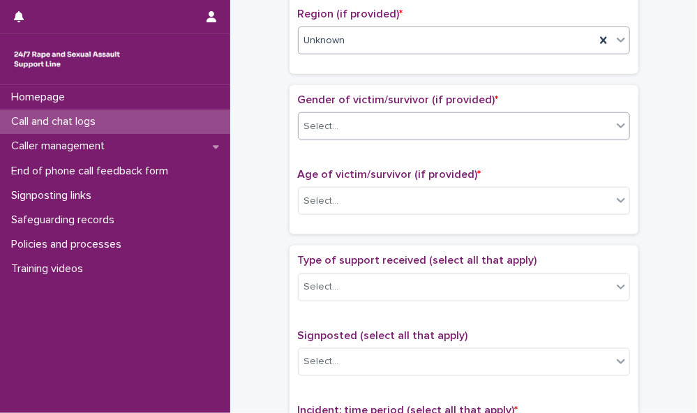
click at [600, 122] on div "Select..." at bounding box center [455, 126] width 313 height 23
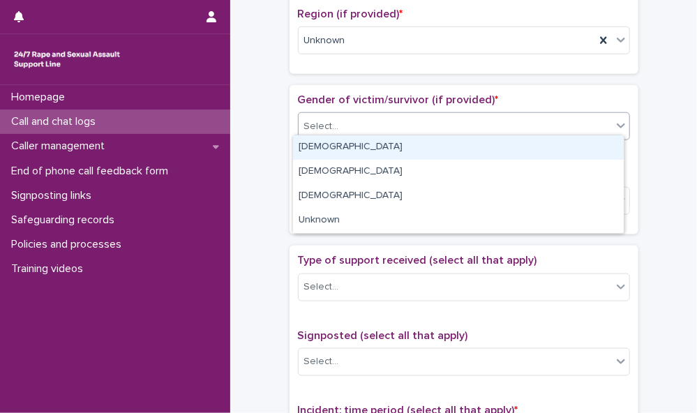
click at [596, 150] on div "[DEMOGRAPHIC_DATA]" at bounding box center [458, 147] width 331 height 24
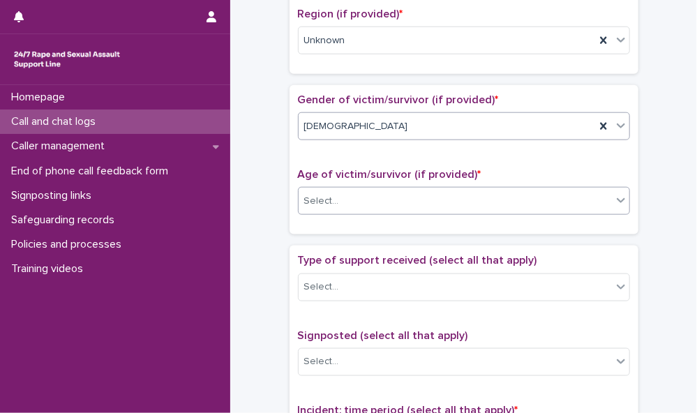
click at [593, 200] on div "Select..." at bounding box center [455, 201] width 313 height 23
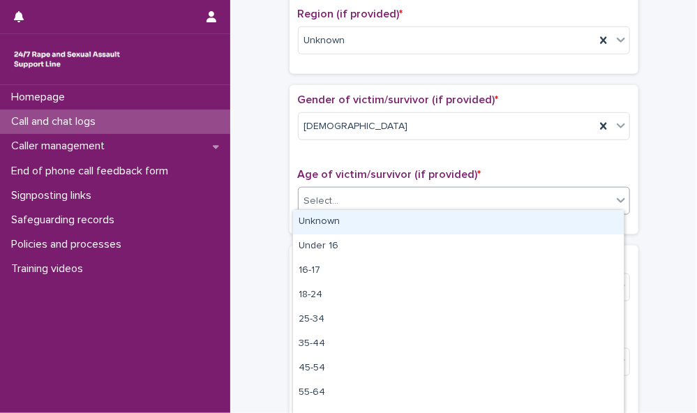
click at [589, 226] on div "Unknown" at bounding box center [458, 222] width 331 height 24
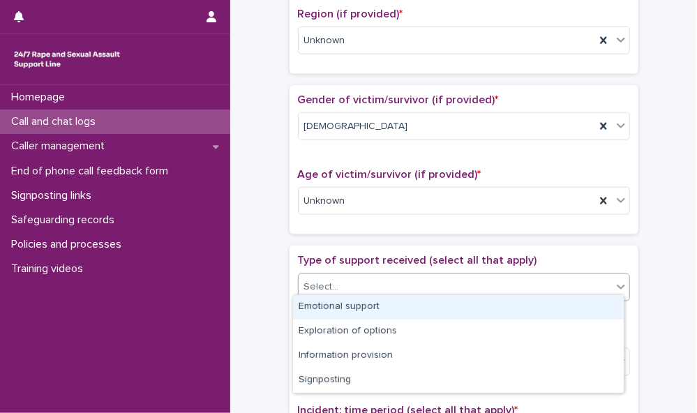
click at [586, 286] on div "Select..." at bounding box center [455, 287] width 313 height 23
click at [584, 305] on div "Emotional support" at bounding box center [458, 307] width 331 height 24
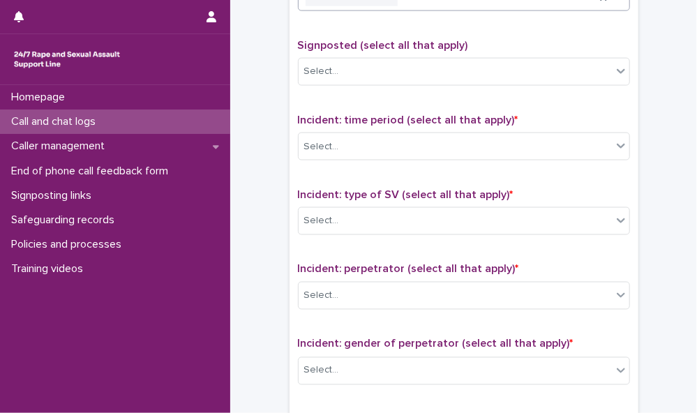
scroll to position [850, 0]
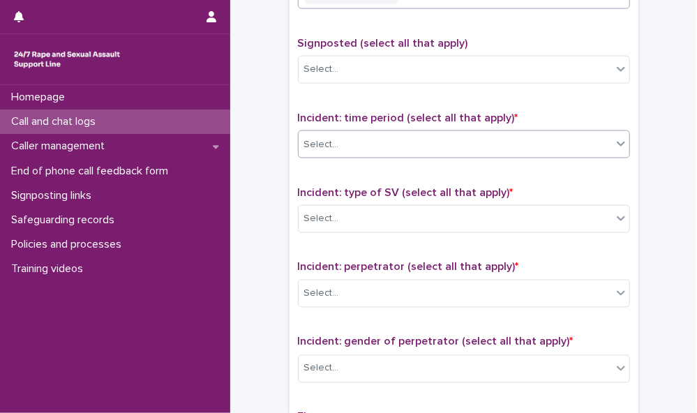
click at [596, 136] on div "Select..." at bounding box center [455, 144] width 313 height 23
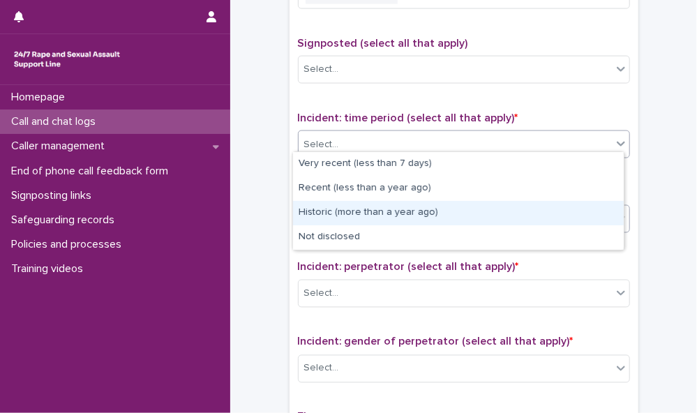
click at [593, 210] on div "Historic (more than a year ago)" at bounding box center [458, 213] width 331 height 24
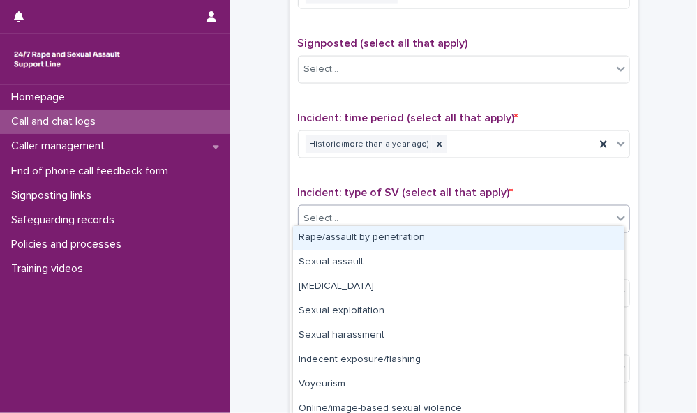
click at [593, 208] on div "Select..." at bounding box center [455, 219] width 313 height 23
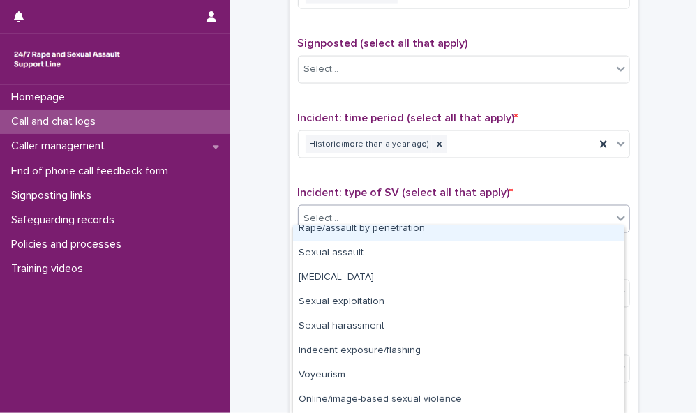
scroll to position [57, 0]
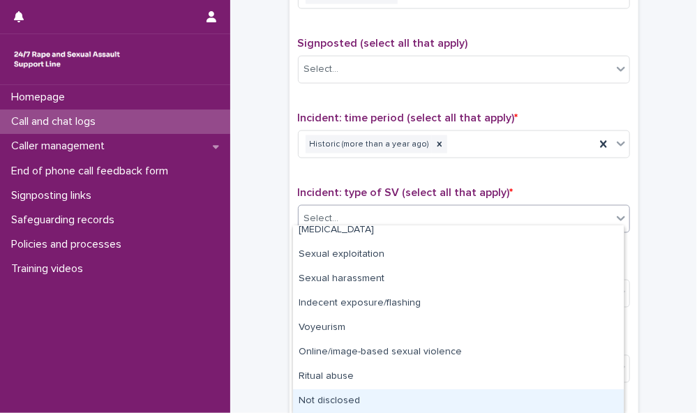
click at [579, 400] on div "Not disclosed" at bounding box center [458, 402] width 331 height 24
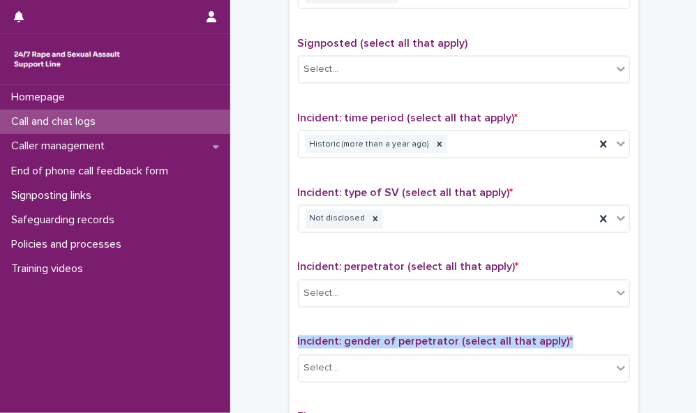
drag, startPoint x: 687, startPoint y: 306, endPoint x: 696, endPoint y: 337, distance: 32.0
click at [675, 337] on div "**********" at bounding box center [348, 206] width 697 height 413
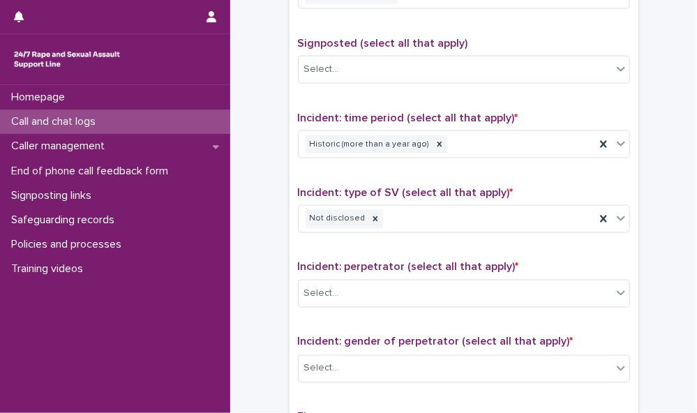
drag, startPoint x: 696, startPoint y: 337, endPoint x: 545, endPoint y: 170, distance: 225.9
click at [545, 170] on div "Type of support received (select all that apply) Emotional support Signposted (…" at bounding box center [464, 254] width 332 height 584
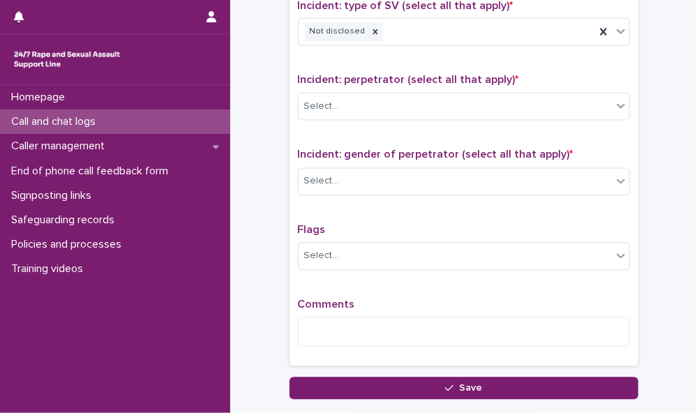
scroll to position [1042, 0]
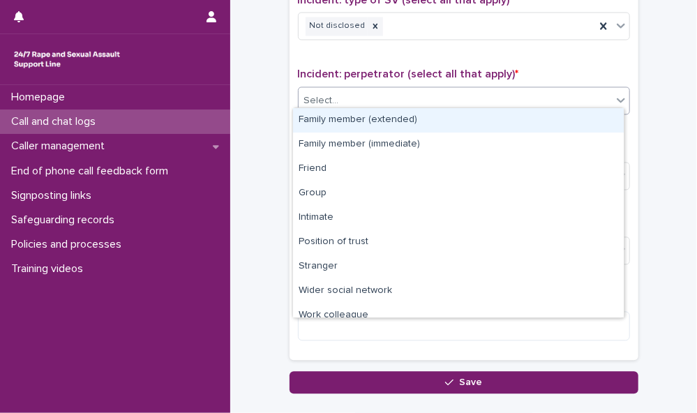
click at [593, 95] on div "Select..." at bounding box center [455, 101] width 313 height 23
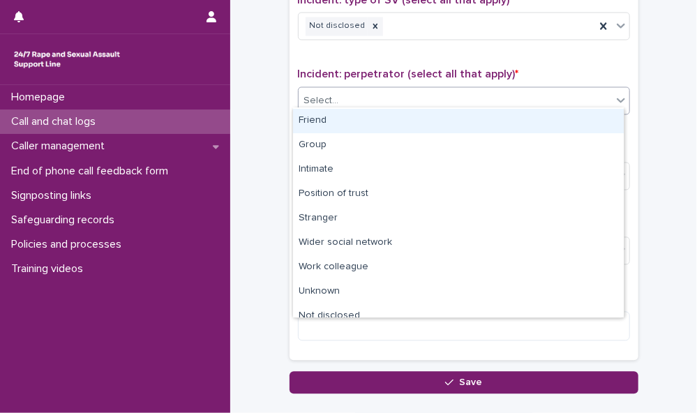
scroll to position [59, 0]
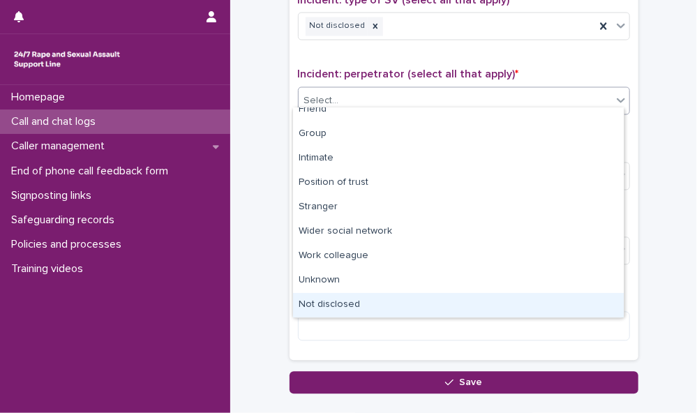
click at [538, 295] on div "Not disclosed" at bounding box center [458, 305] width 331 height 24
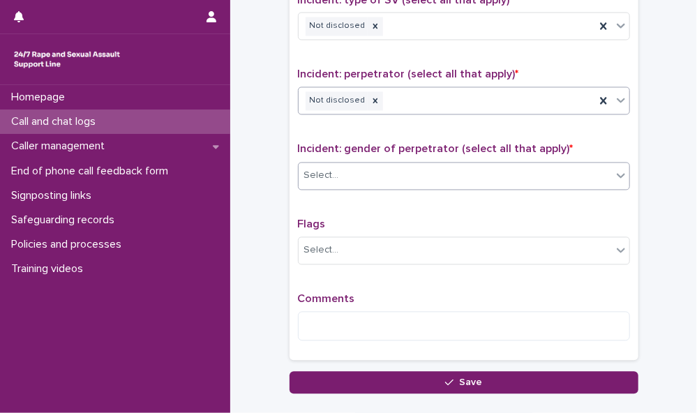
click at [569, 170] on div "Select..." at bounding box center [455, 176] width 313 height 23
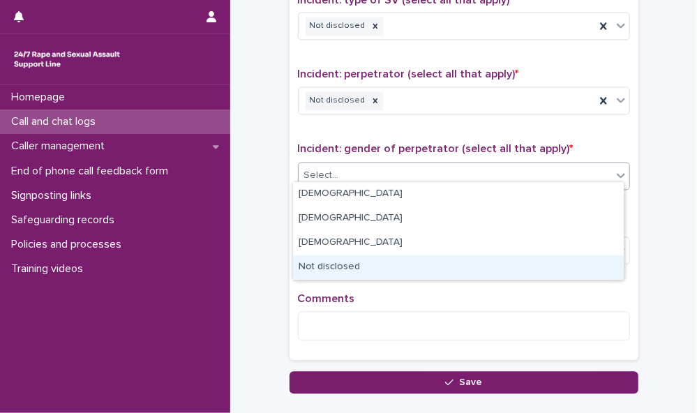
click at [554, 265] on div "Not disclosed" at bounding box center [458, 268] width 331 height 24
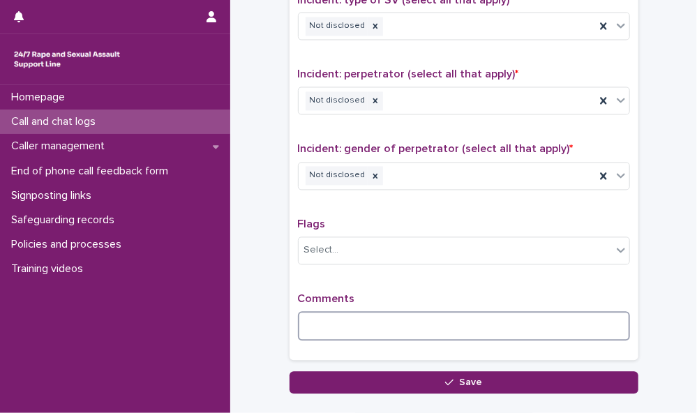
click at [417, 323] on textarea at bounding box center [464, 326] width 332 height 29
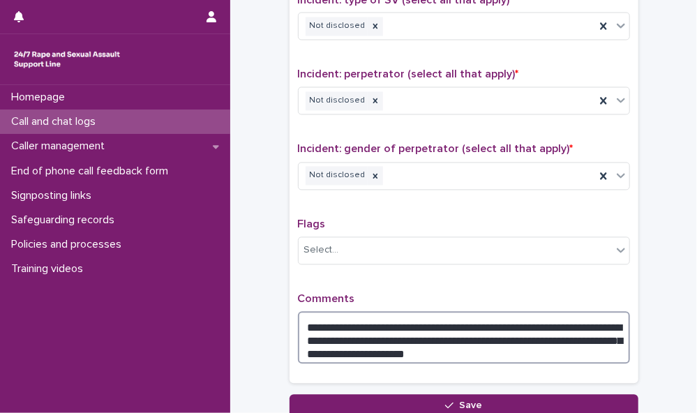
click at [475, 343] on textarea "**********" at bounding box center [464, 338] width 332 height 52
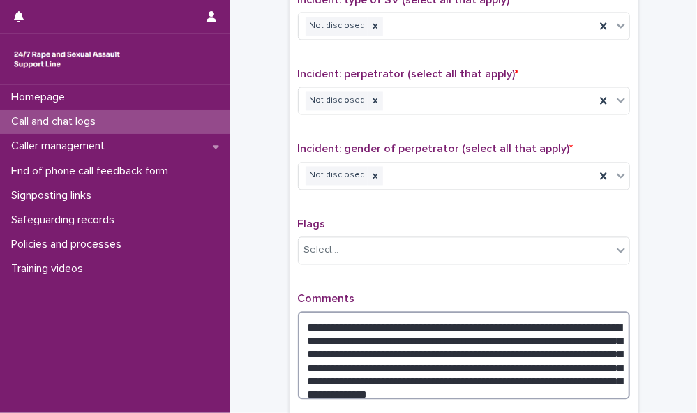
click at [593, 365] on textarea "**********" at bounding box center [464, 356] width 332 height 88
click at [597, 367] on textarea "**********" at bounding box center [464, 356] width 332 height 88
click at [594, 365] on textarea "**********" at bounding box center [464, 356] width 332 height 88
type textarea "**********"
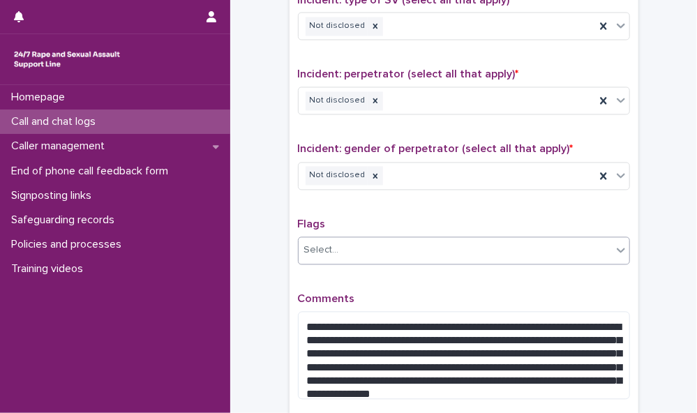
click at [381, 242] on div "Select..." at bounding box center [455, 250] width 313 height 23
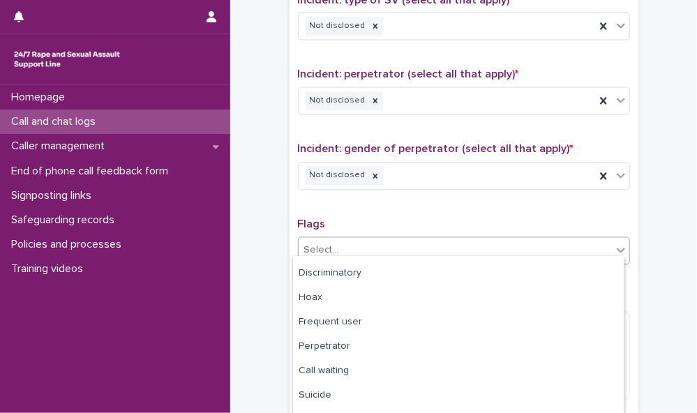
scroll to position [105, 0]
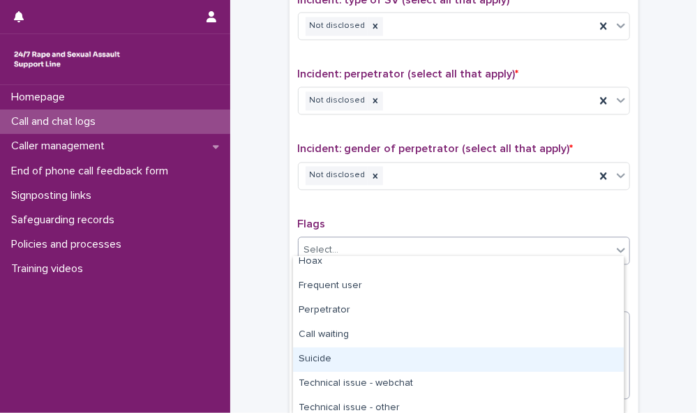
drag, startPoint x: 620, startPoint y: 334, endPoint x: 578, endPoint y: 361, distance: 49.6
click at [578, 361] on div "Suicide" at bounding box center [458, 360] width 331 height 24
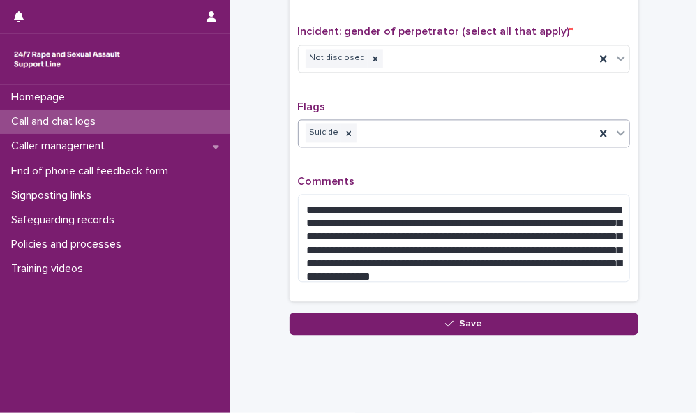
scroll to position [1169, 0]
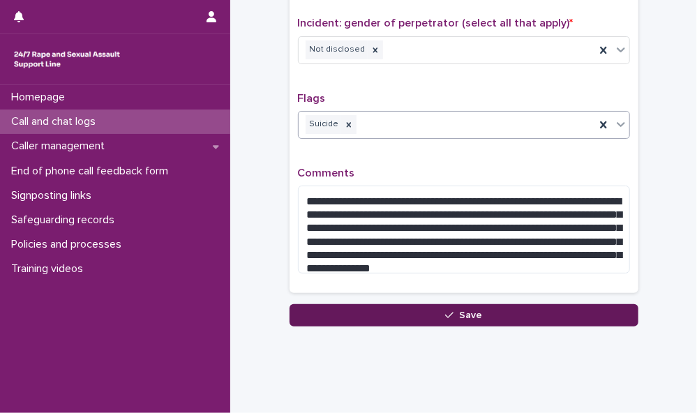
click at [501, 304] on button "Save" at bounding box center [464, 315] width 349 height 22
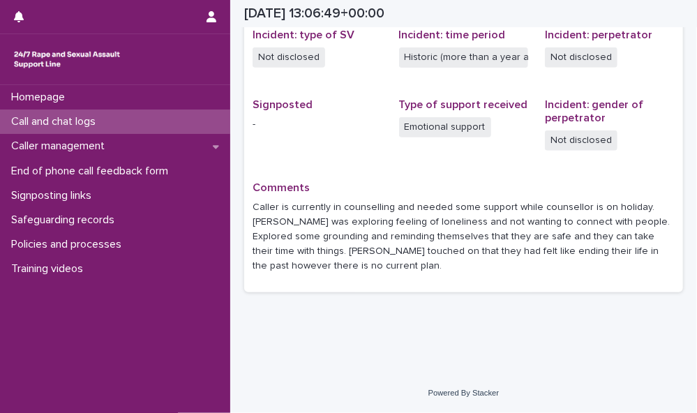
scroll to position [367, 0]
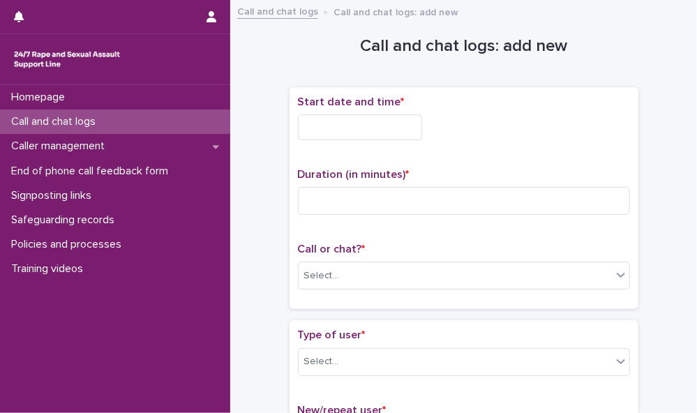
drag, startPoint x: 345, startPoint y: 90, endPoint x: 339, endPoint y: 119, distance: 30.0
click at [339, 119] on div "Start date and time * Duration (in minutes) * Call or chat? * Select..." at bounding box center [464, 198] width 349 height 223
click at [346, 125] on input "text" at bounding box center [360, 127] width 124 height 26
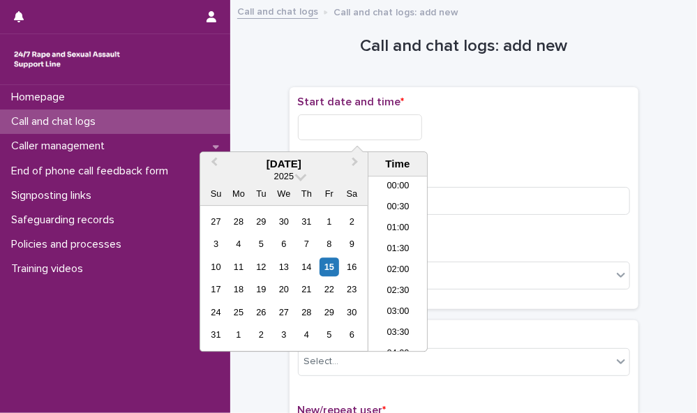
scroll to position [531, 0]
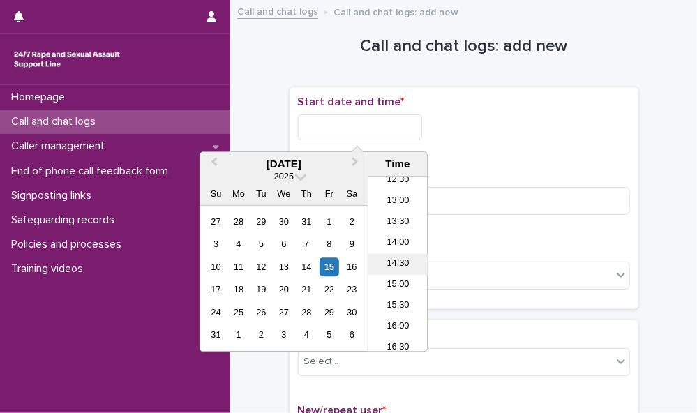
click at [406, 262] on li "14:30" at bounding box center [398, 263] width 59 height 21
type input "**********"
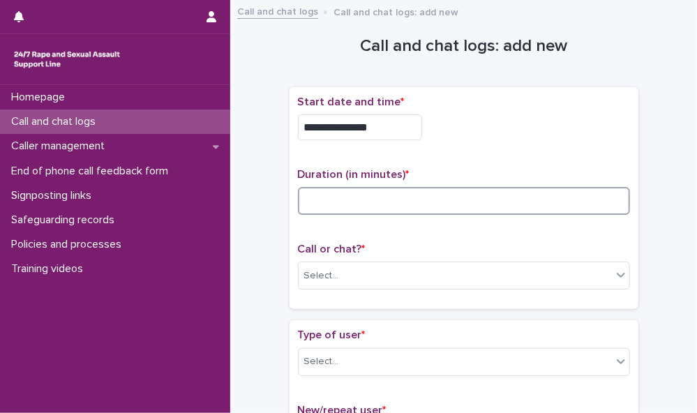
click at [381, 200] on input at bounding box center [464, 201] width 332 height 28
type input "**"
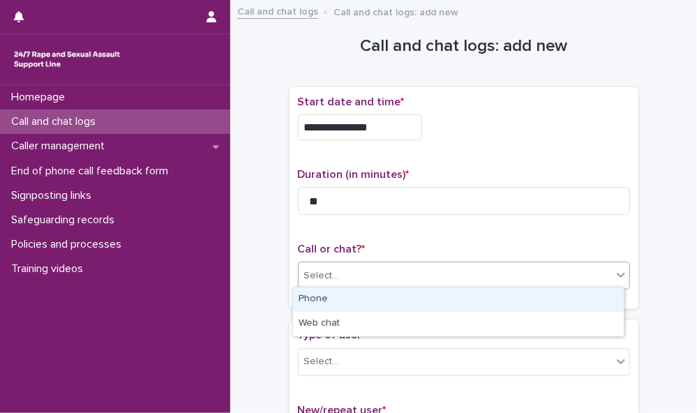
click at [390, 276] on div "Select..." at bounding box center [455, 276] width 313 height 23
click at [383, 294] on div "Phone" at bounding box center [458, 300] width 331 height 24
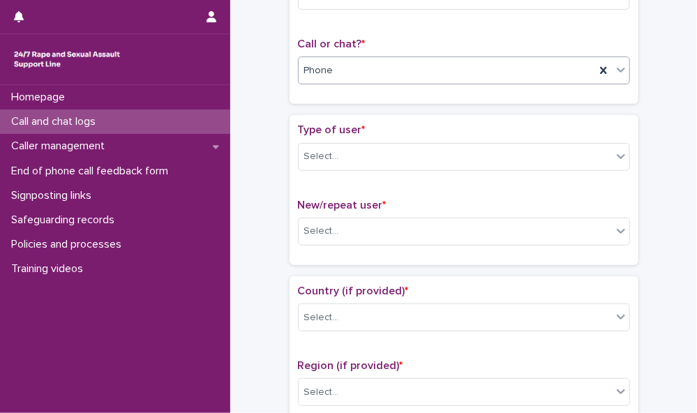
scroll to position [215, 0]
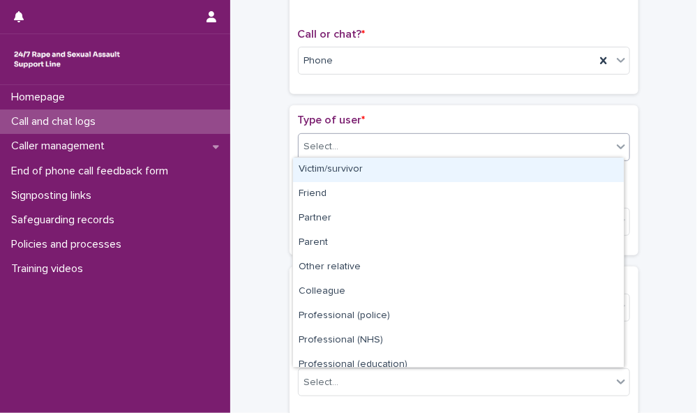
click at [614, 140] on icon at bounding box center [621, 147] width 14 height 14
click at [600, 170] on div "Victim/survivor" at bounding box center [458, 170] width 331 height 24
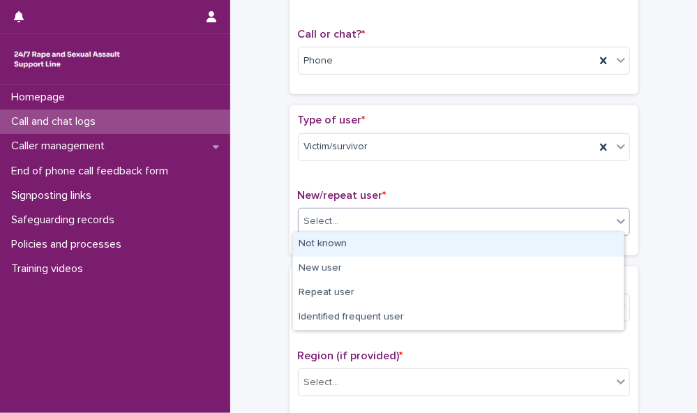
click at [591, 223] on div "Select..." at bounding box center [455, 221] width 313 height 23
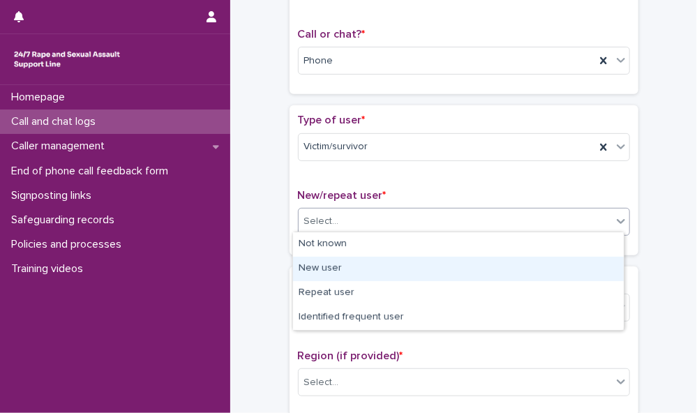
click at [582, 262] on div "New user" at bounding box center [458, 269] width 331 height 24
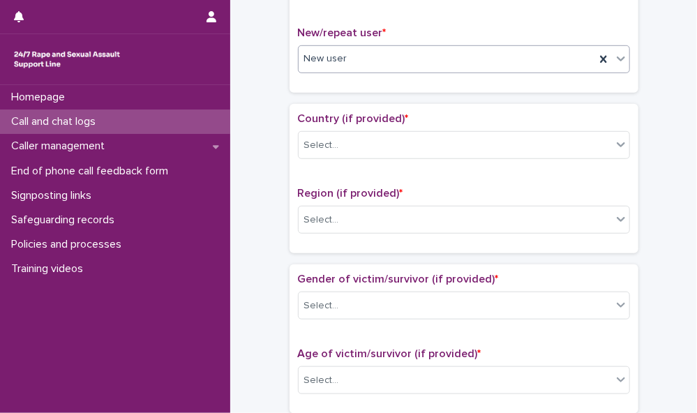
scroll to position [423, 0]
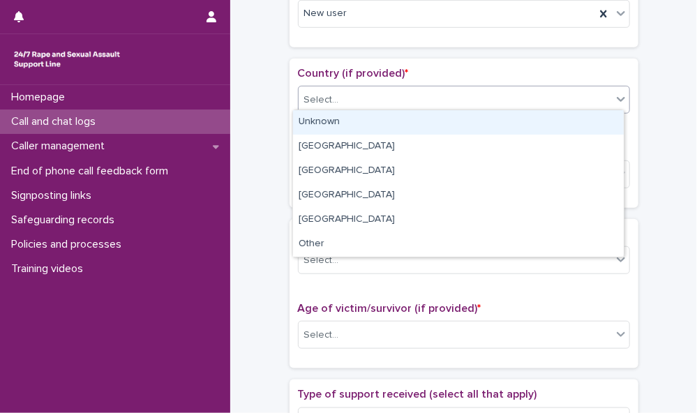
click at [607, 92] on div "Select..." at bounding box center [464, 100] width 332 height 28
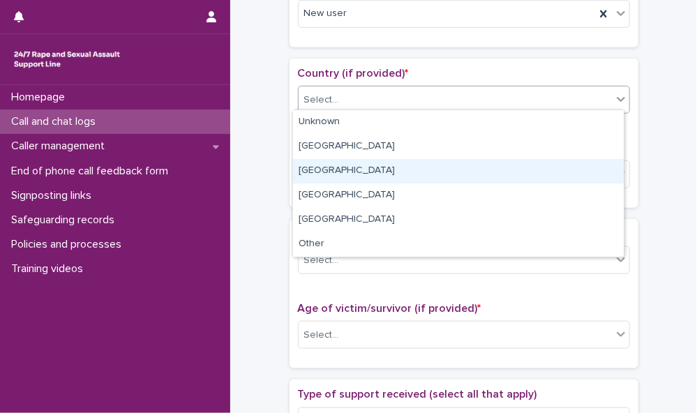
click at [590, 172] on div "[GEOGRAPHIC_DATA]" at bounding box center [458, 171] width 331 height 24
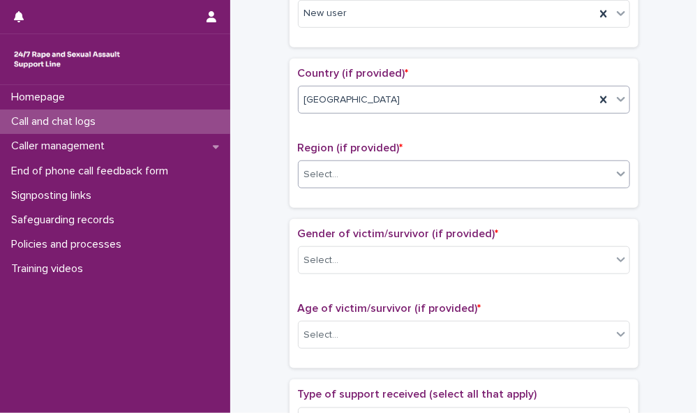
click at [598, 172] on div "Select..." at bounding box center [455, 174] width 313 height 23
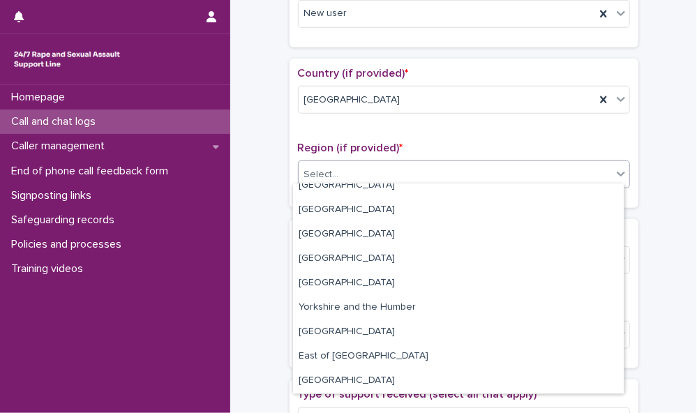
scroll to position [0, 0]
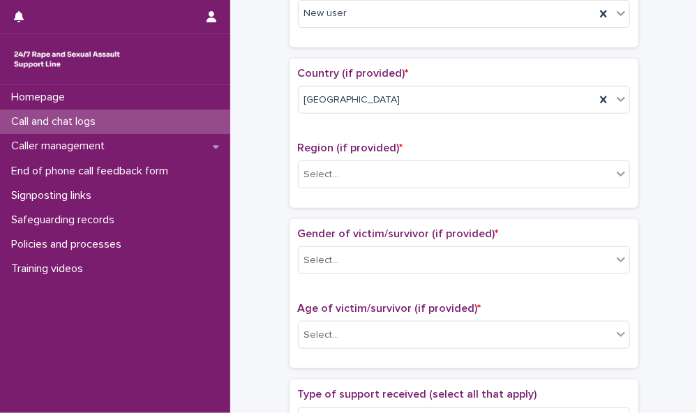
click at [664, 156] on div "**********" at bounding box center [463, 299] width 439 height 1429
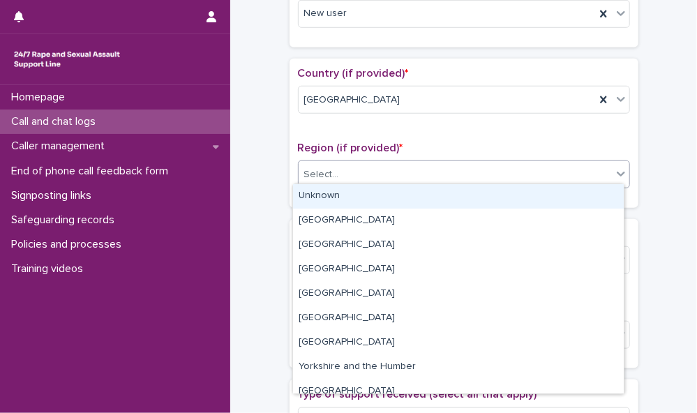
click at [589, 171] on div "Select..." at bounding box center [455, 174] width 313 height 23
click at [568, 195] on div "Unknown" at bounding box center [458, 196] width 331 height 24
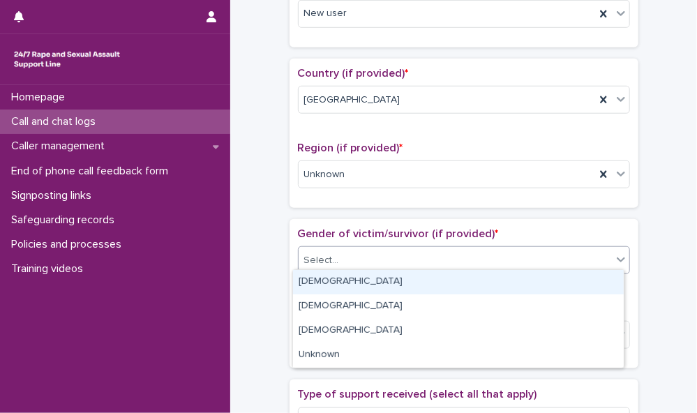
click at [565, 249] on div "Select..." at bounding box center [455, 260] width 313 height 23
click at [600, 279] on div "[DEMOGRAPHIC_DATA]" at bounding box center [458, 282] width 331 height 24
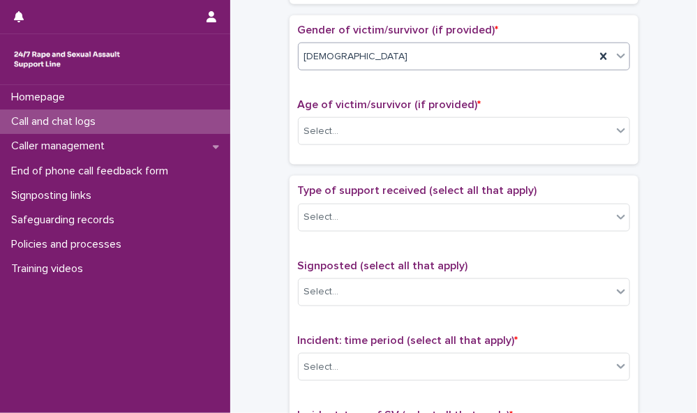
scroll to position [638, 0]
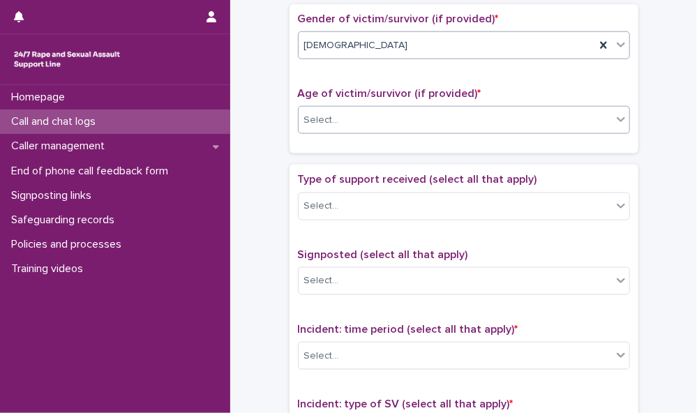
click at [547, 118] on div "Select..." at bounding box center [455, 120] width 313 height 23
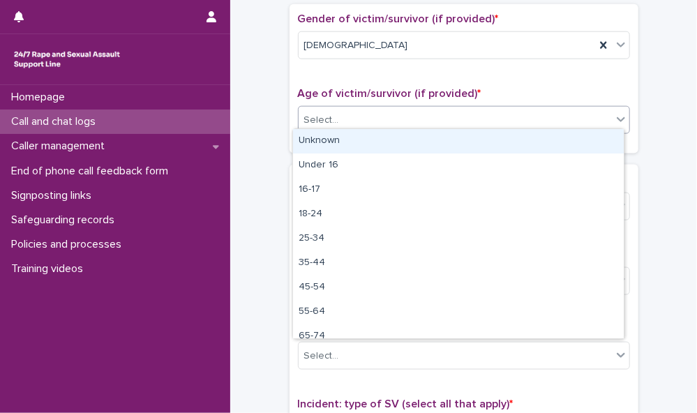
click at [540, 140] on div "Unknown" at bounding box center [458, 141] width 331 height 24
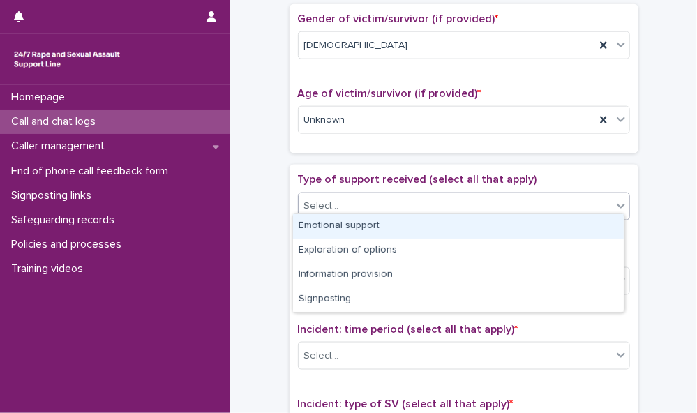
click at [526, 201] on div "Select..." at bounding box center [455, 206] width 313 height 23
click at [521, 228] on div "Emotional support" at bounding box center [458, 226] width 331 height 24
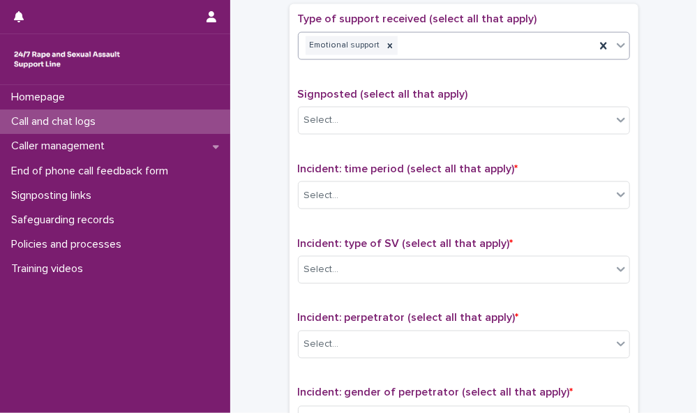
scroll to position [820, 0]
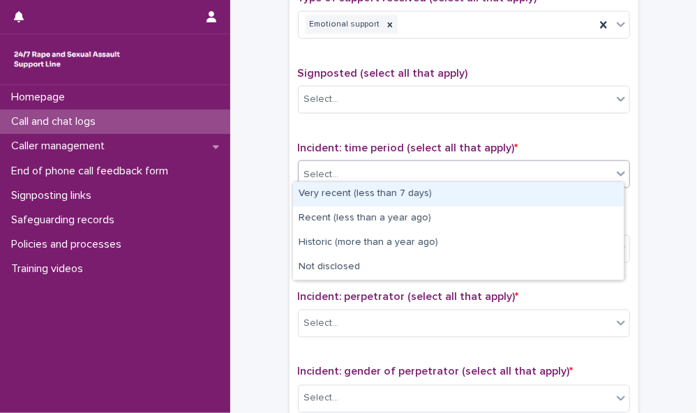
click at [542, 170] on div "Select..." at bounding box center [455, 174] width 313 height 23
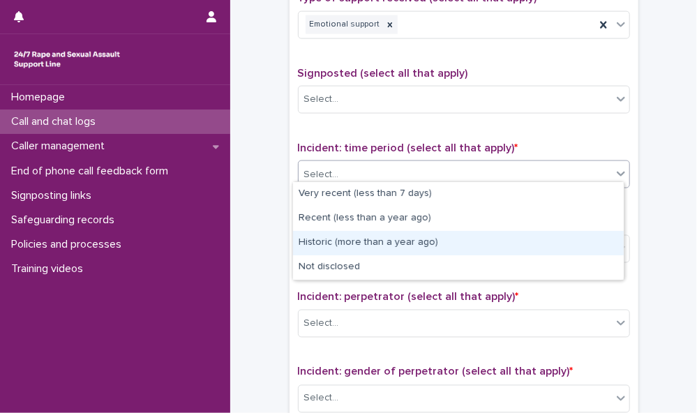
click at [532, 241] on div "Historic (more than a year ago)" at bounding box center [458, 243] width 331 height 24
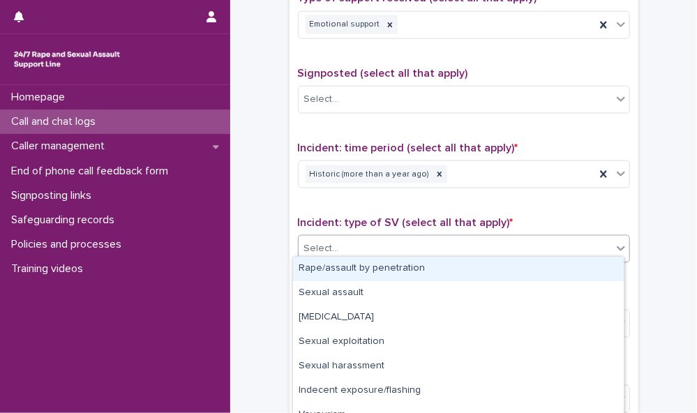
click at [533, 242] on div "Select..." at bounding box center [455, 249] width 313 height 23
click at [533, 274] on div "Rape/assault by penetration" at bounding box center [458, 269] width 331 height 24
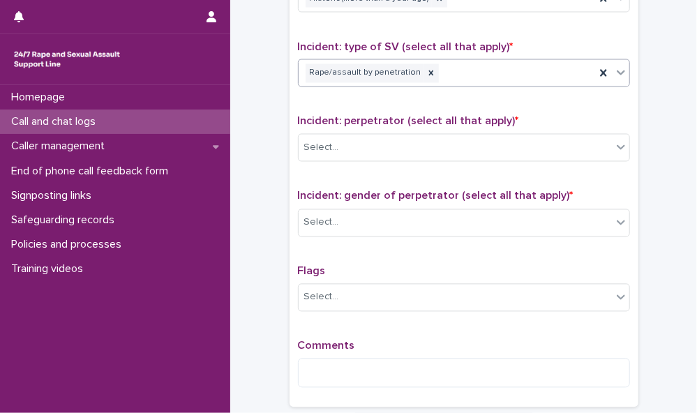
scroll to position [1014, 0]
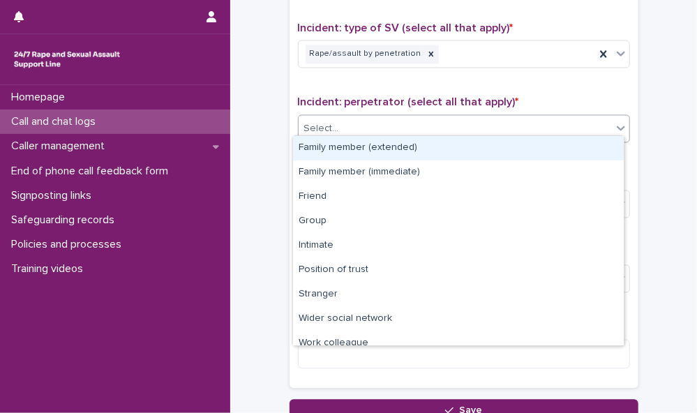
click at [517, 124] on div "Select..." at bounding box center [455, 129] width 313 height 23
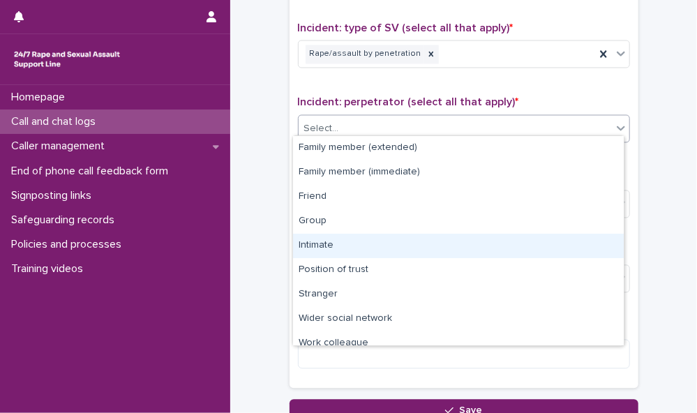
click at [504, 248] on div "Intimate" at bounding box center [458, 246] width 331 height 24
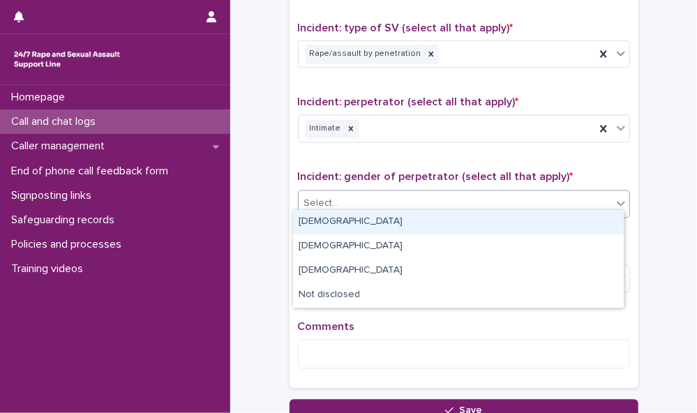
click at [524, 193] on div "Select..." at bounding box center [455, 204] width 313 height 23
click at [515, 223] on div "[DEMOGRAPHIC_DATA]" at bounding box center [458, 222] width 331 height 24
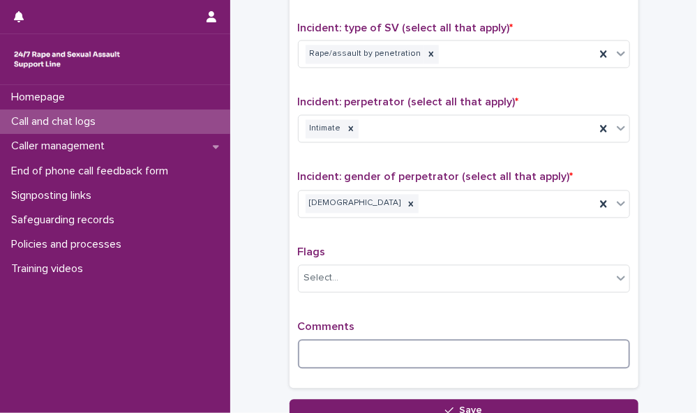
click at [443, 350] on textarea at bounding box center [464, 354] width 332 height 29
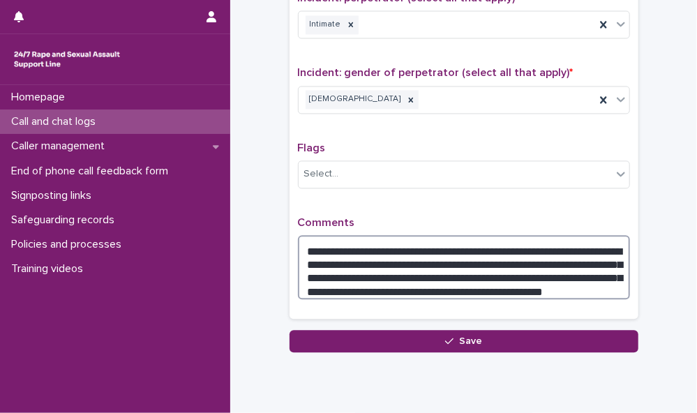
scroll to position [1159, 0]
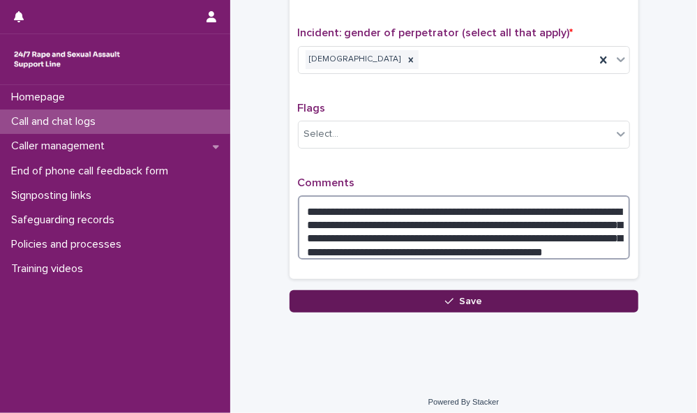
type textarea "**********"
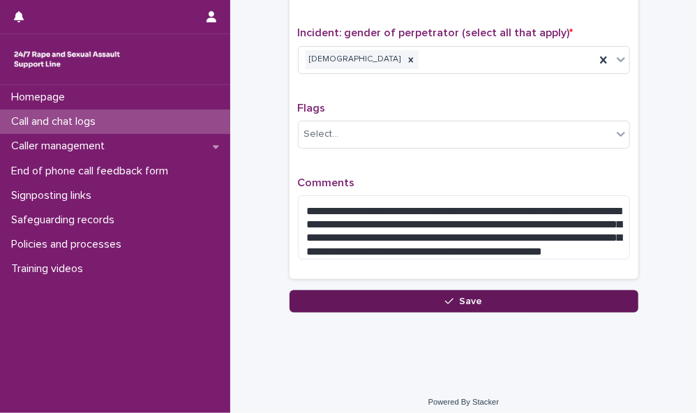
click at [489, 293] on button "Save" at bounding box center [464, 301] width 349 height 22
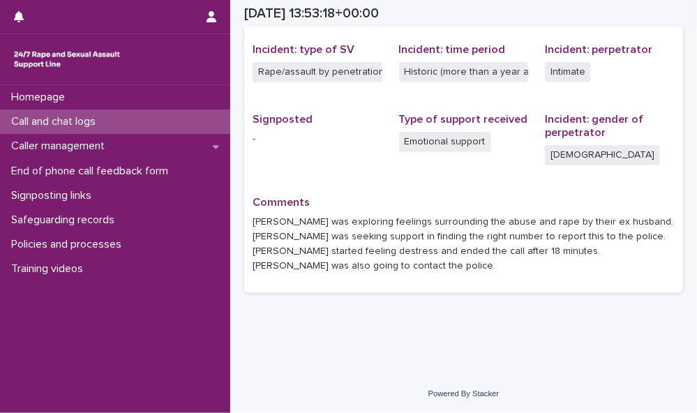
scroll to position [329, 0]
